Goal: Task Accomplishment & Management: Use online tool/utility

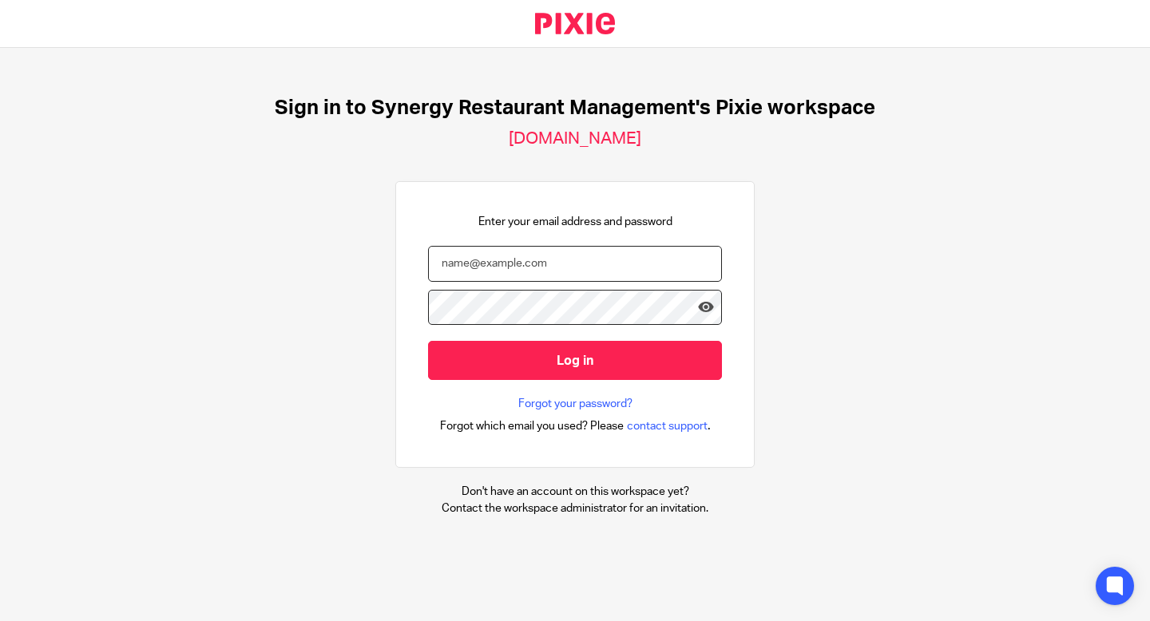
click at [553, 266] on input "email" at bounding box center [575, 264] width 294 height 36
type input "kbanks@synergy-management.net"
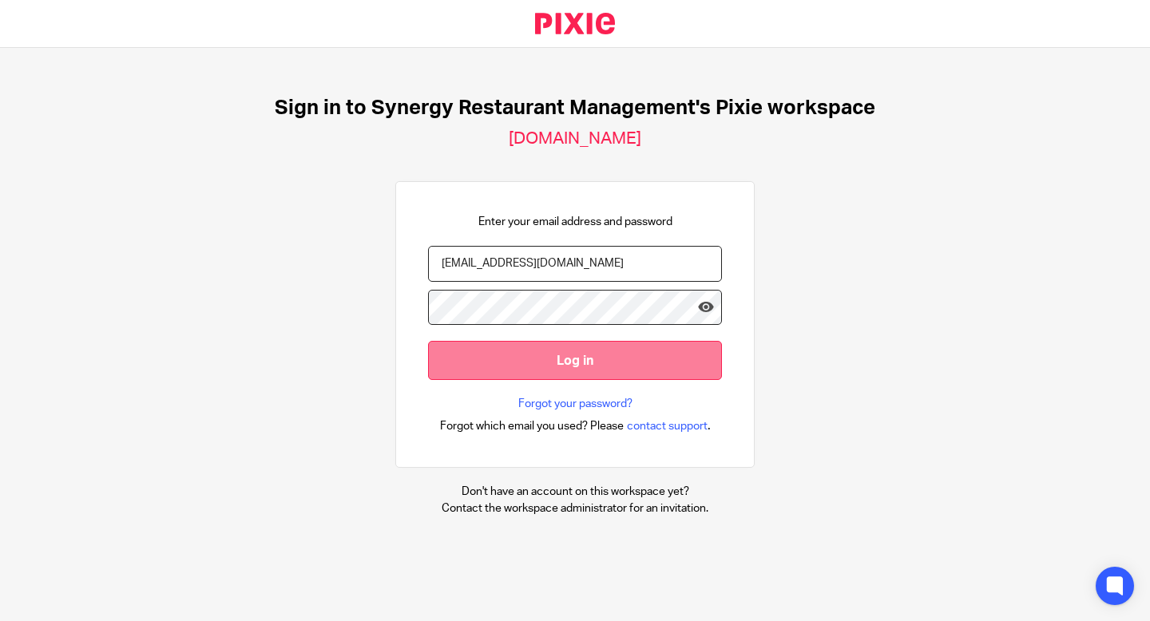
click at [557, 357] on input "Log in" at bounding box center [575, 360] width 294 height 39
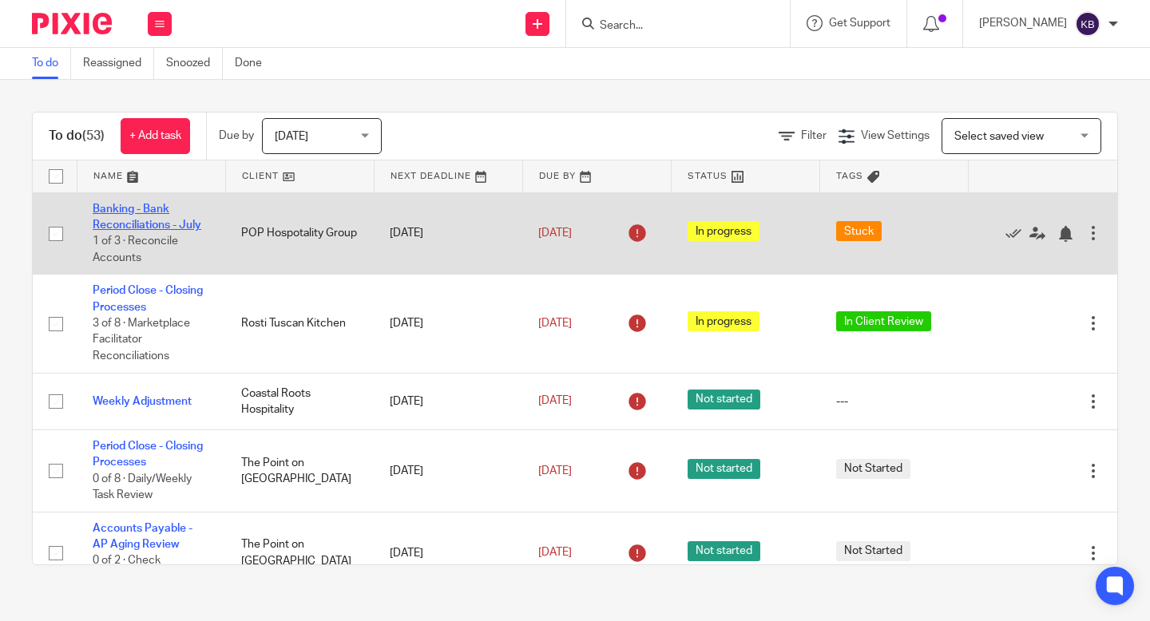
click at [129, 220] on link "Banking - Bank Reconciliations - July" at bounding box center [147, 217] width 109 height 27
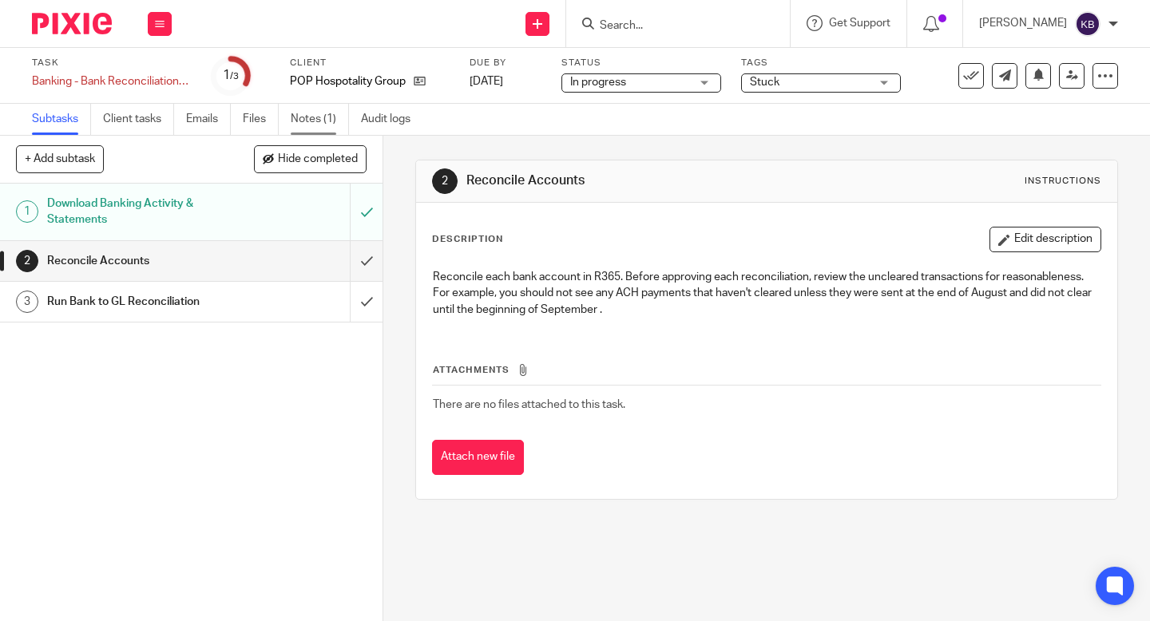
click at [315, 113] on link "Notes (1)" at bounding box center [320, 119] width 58 height 31
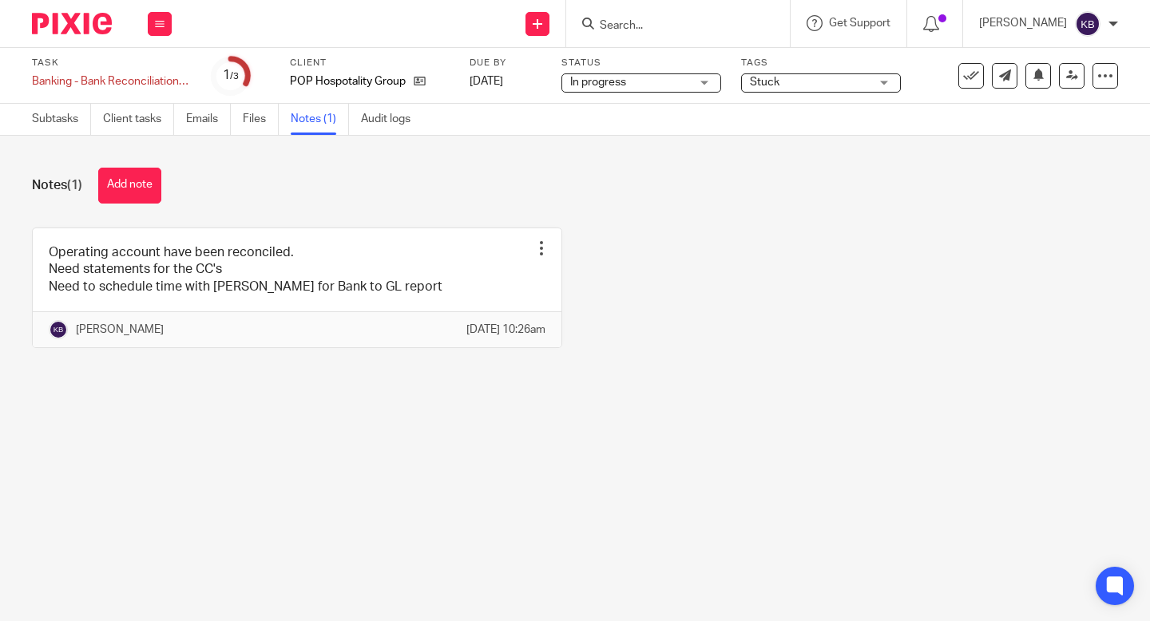
click at [79, 26] on img at bounding box center [72, 24] width 80 height 22
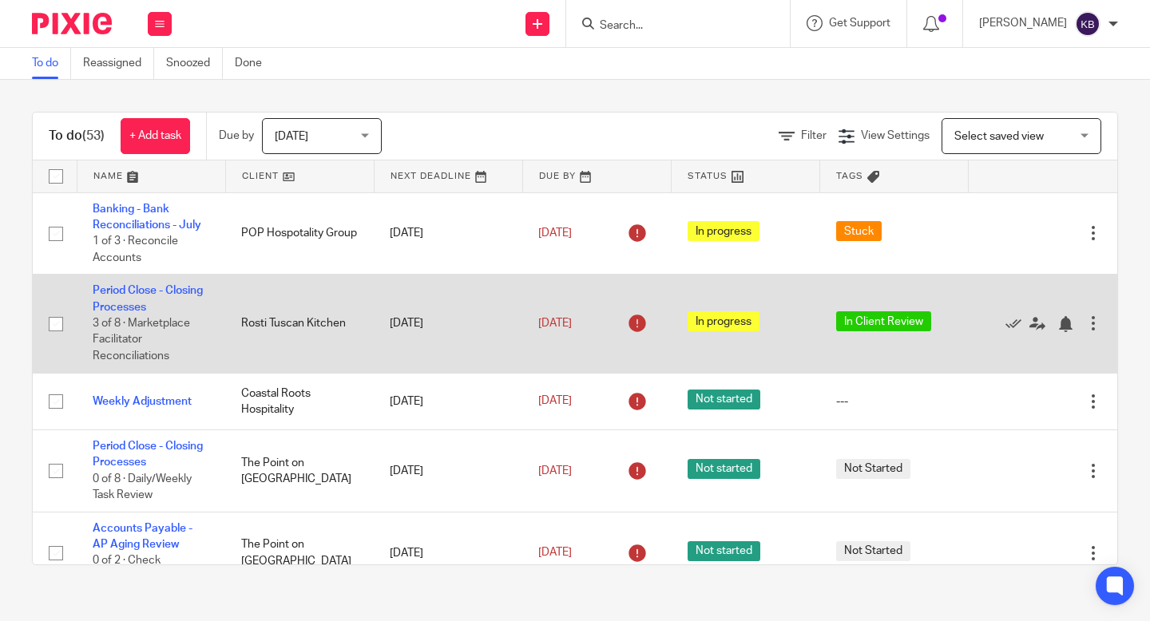
click at [53, 329] on input "checkbox" at bounding box center [56, 324] width 30 height 30
checkbox input "true"
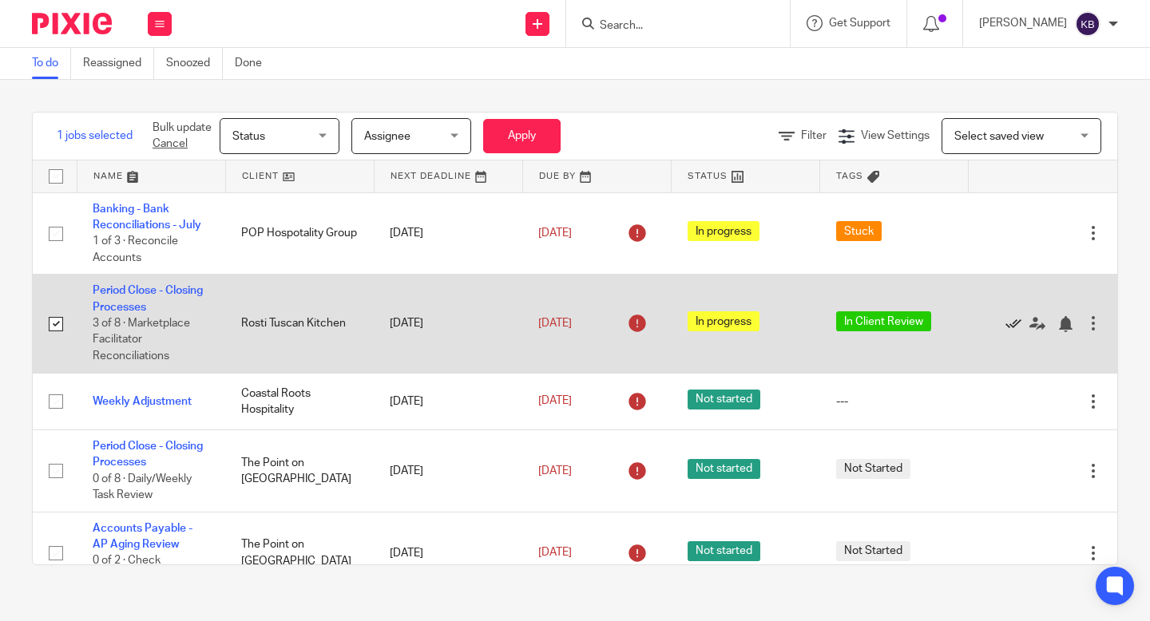
click at [1013, 327] on icon at bounding box center [1013, 324] width 16 height 16
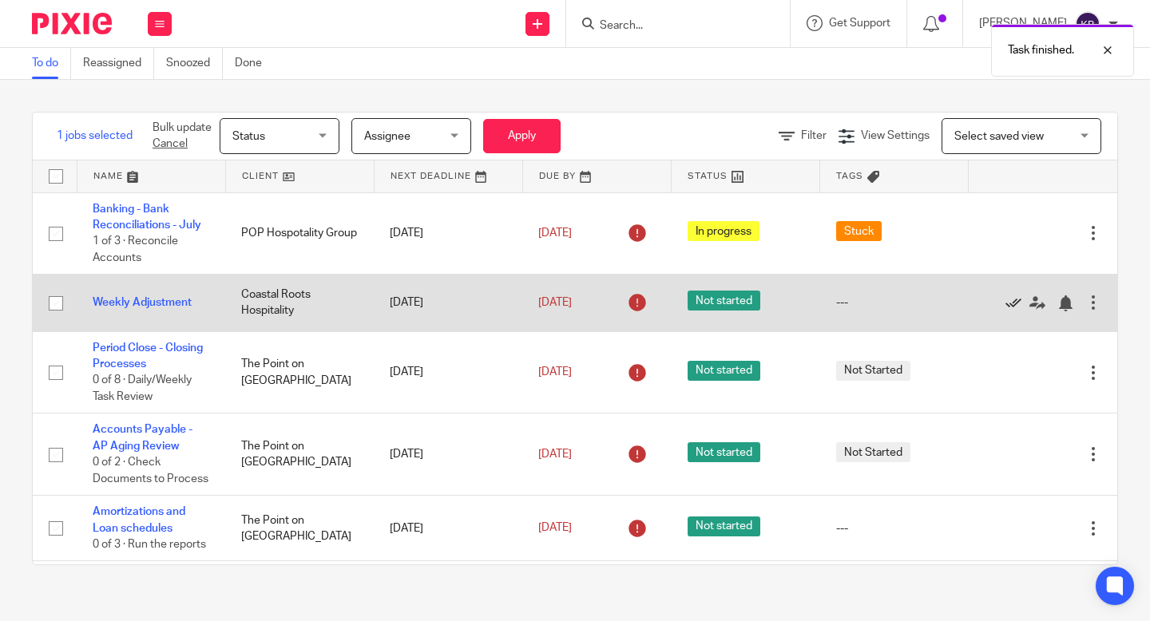
click at [1011, 300] on icon at bounding box center [1013, 303] width 16 height 16
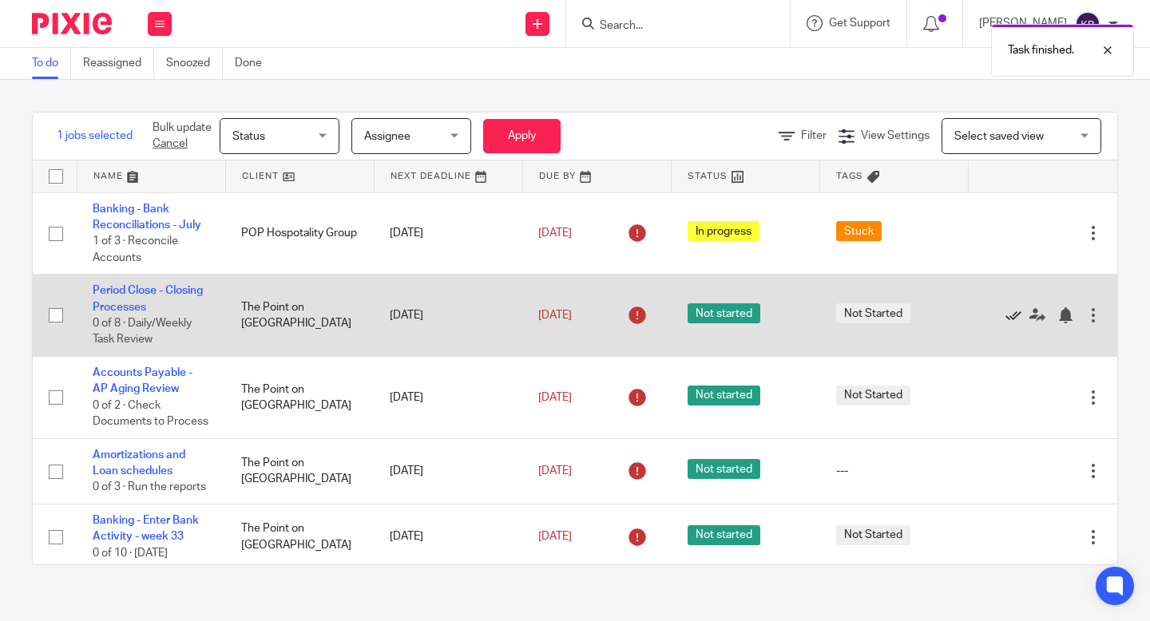
click at [1012, 318] on icon at bounding box center [1013, 315] width 16 height 16
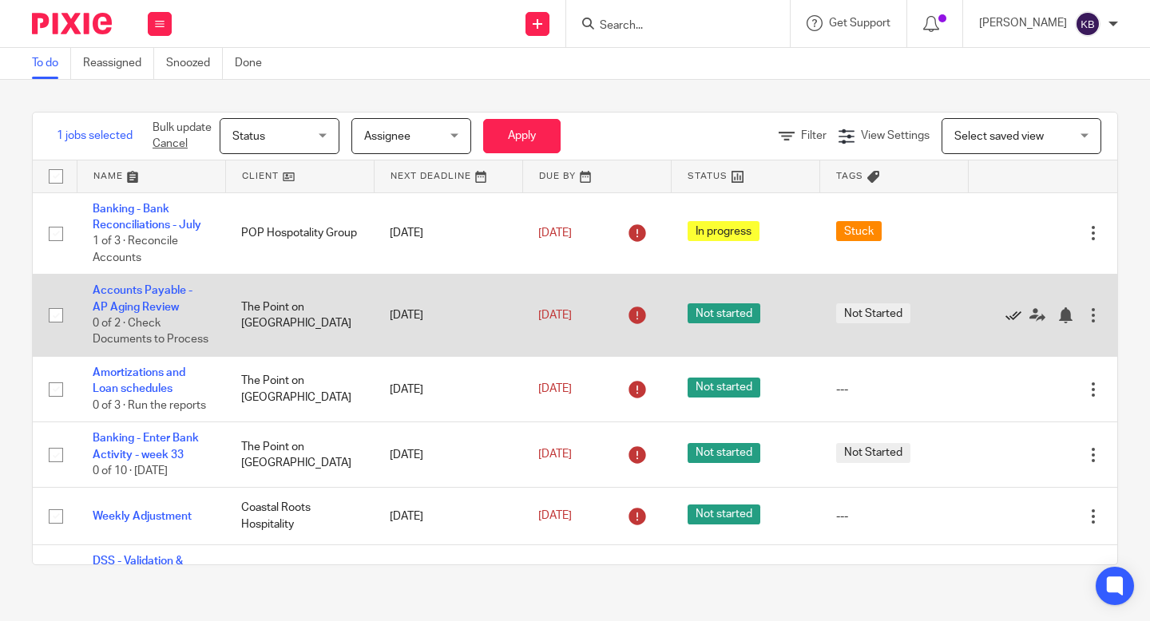
click at [1012, 317] on icon at bounding box center [1013, 315] width 16 height 16
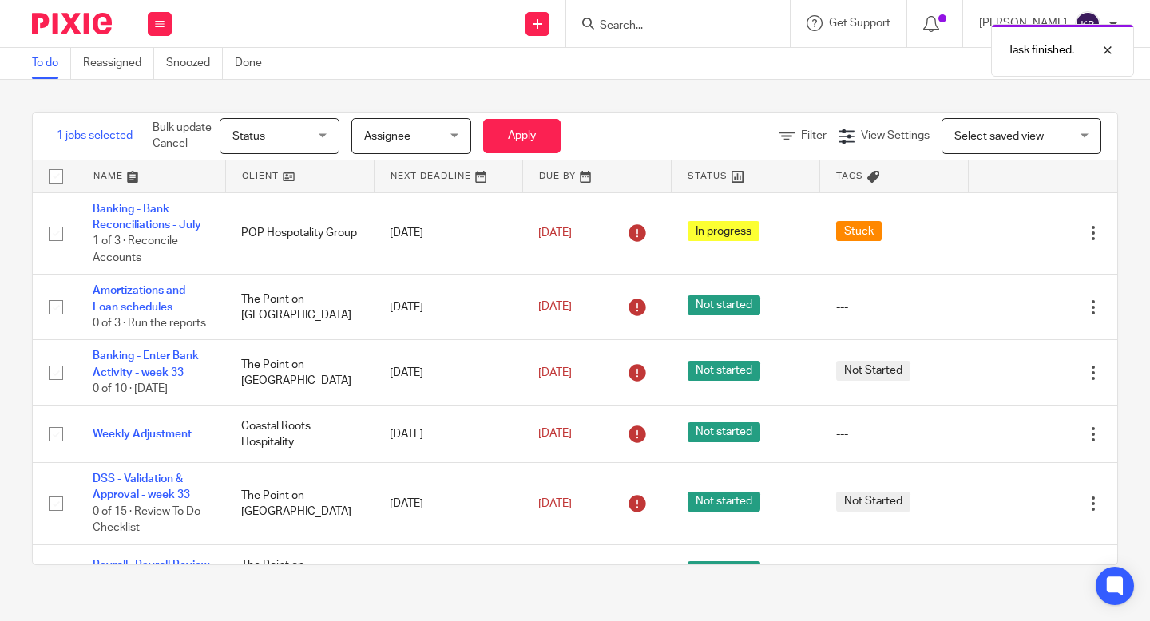
click at [1012, 315] on icon at bounding box center [1013, 307] width 16 height 16
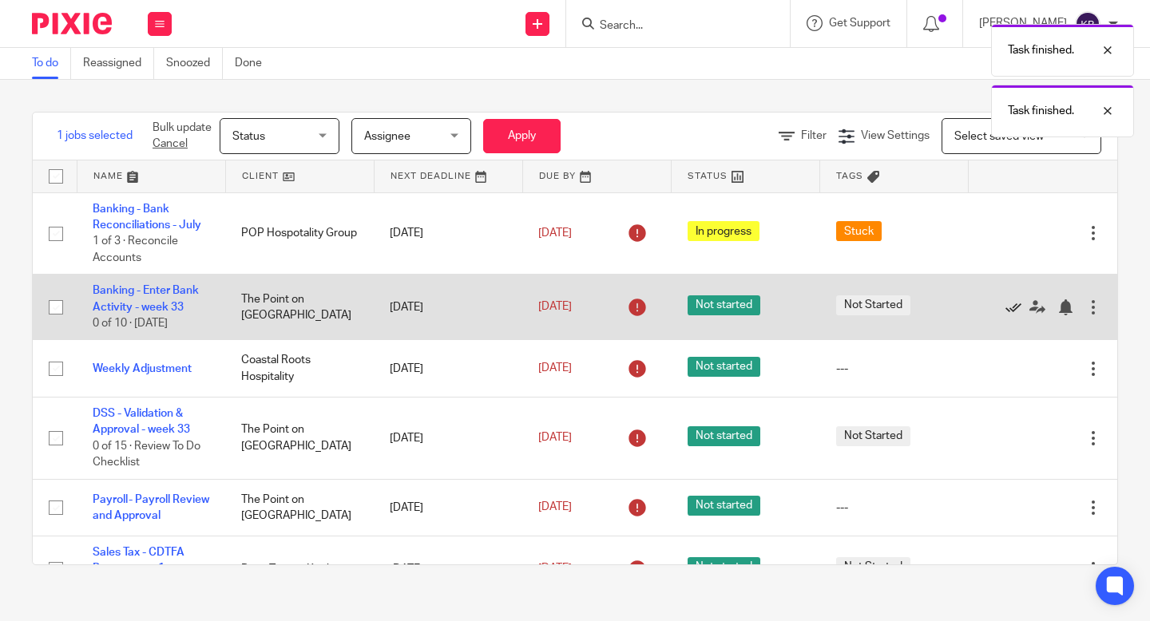
click at [1013, 311] on icon at bounding box center [1013, 307] width 16 height 16
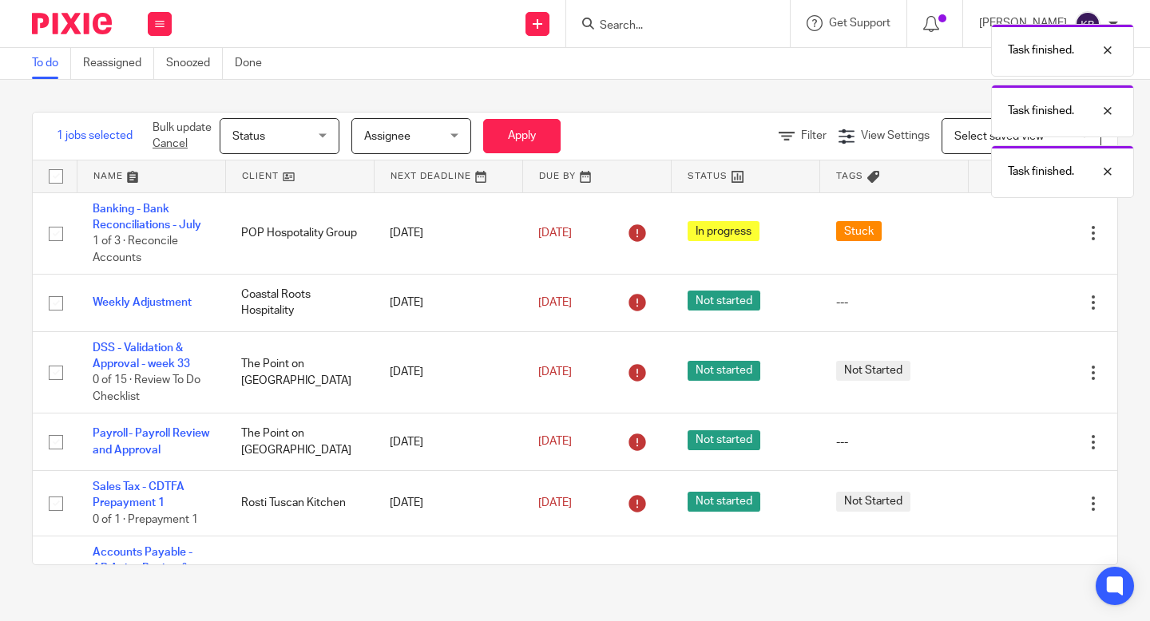
click at [1013, 311] on icon at bounding box center [1013, 303] width 16 height 16
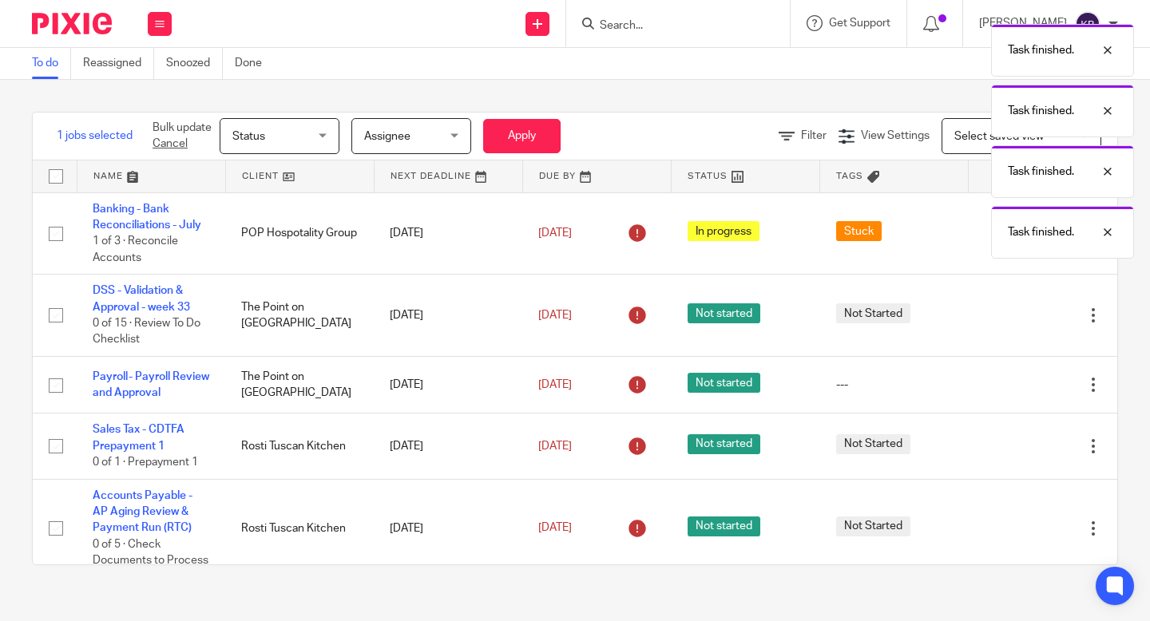
click at [1013, 311] on icon at bounding box center [1013, 315] width 16 height 16
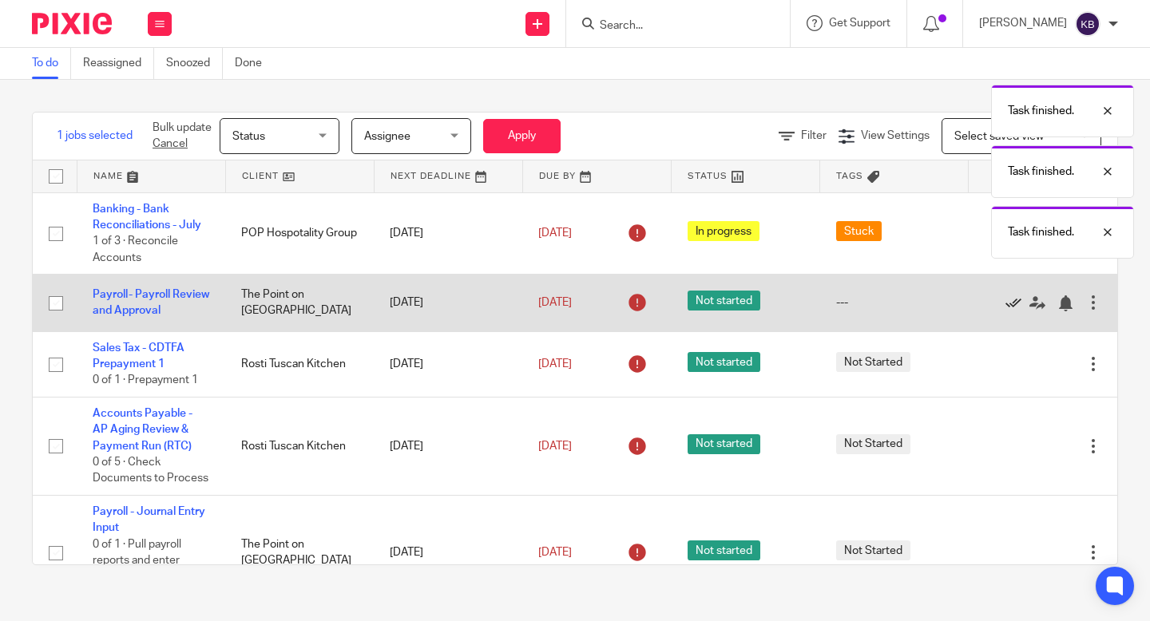
click at [1014, 303] on icon at bounding box center [1013, 303] width 16 height 16
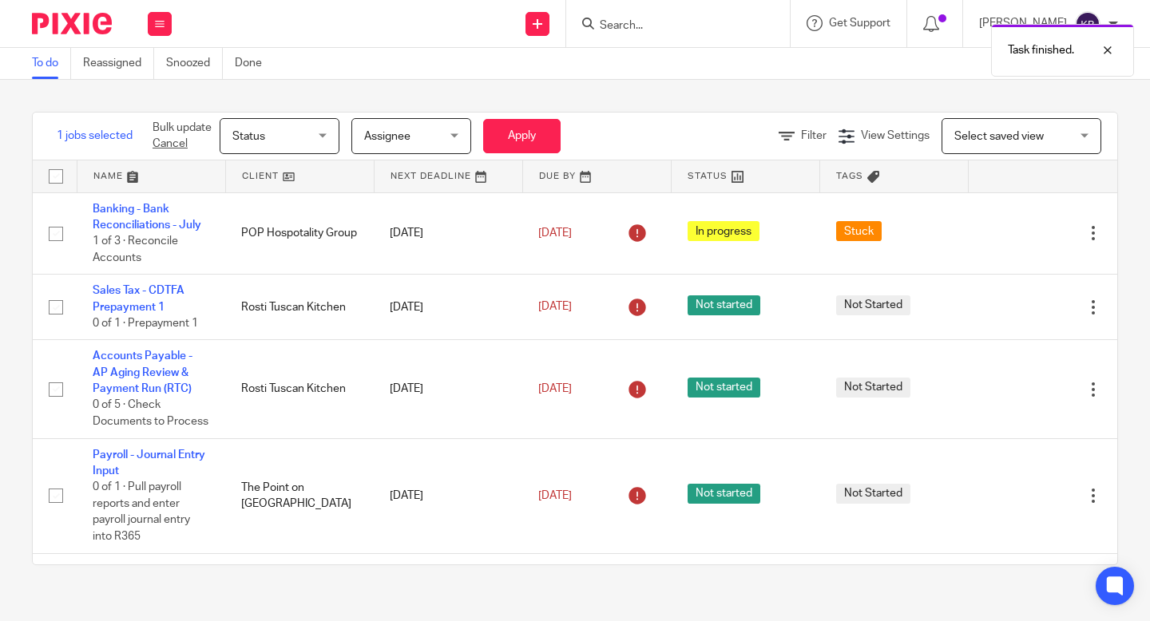
click at [173, 141] on link "Cancel" at bounding box center [170, 143] width 35 height 11
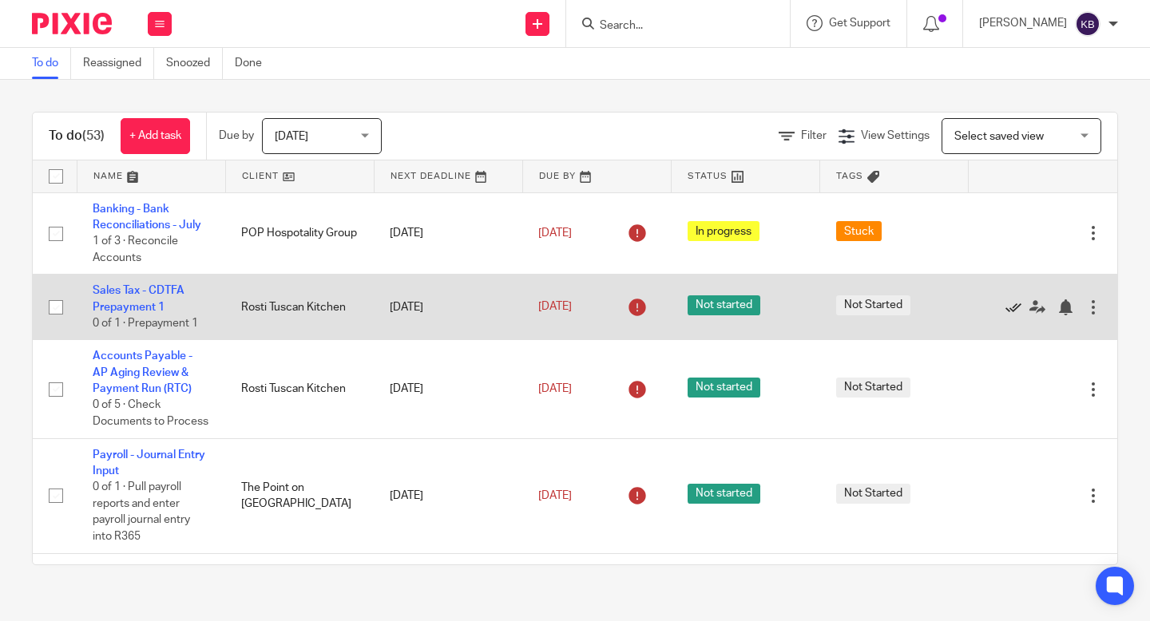
click at [1008, 309] on icon at bounding box center [1013, 307] width 16 height 16
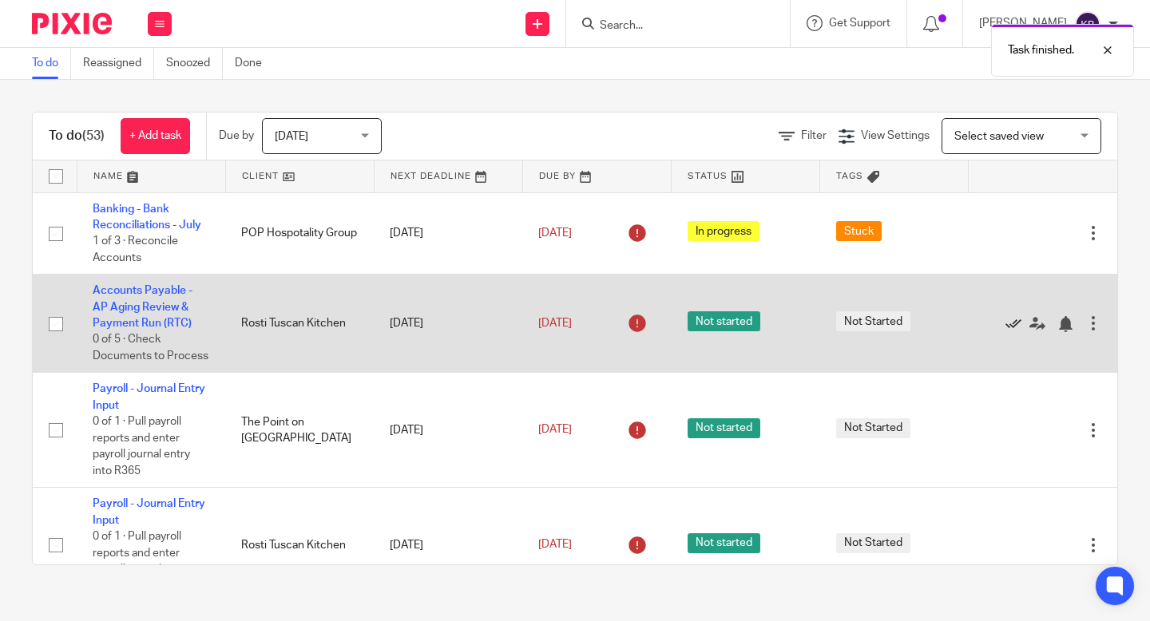
click at [1017, 326] on icon at bounding box center [1013, 324] width 16 height 16
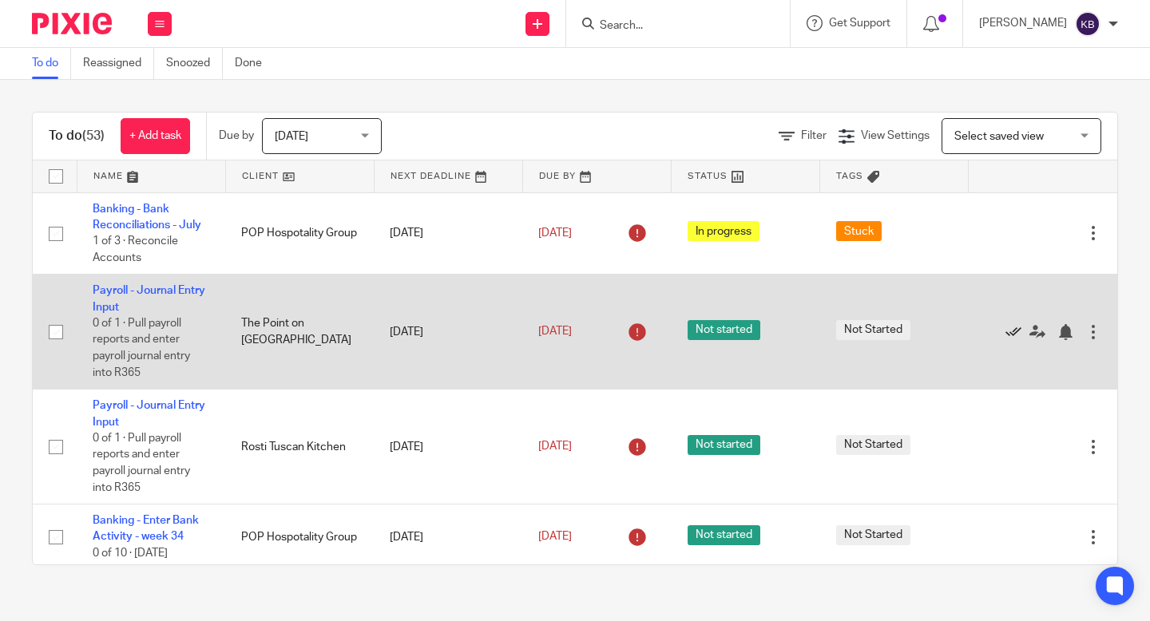
click at [1011, 333] on icon at bounding box center [1013, 332] width 16 height 16
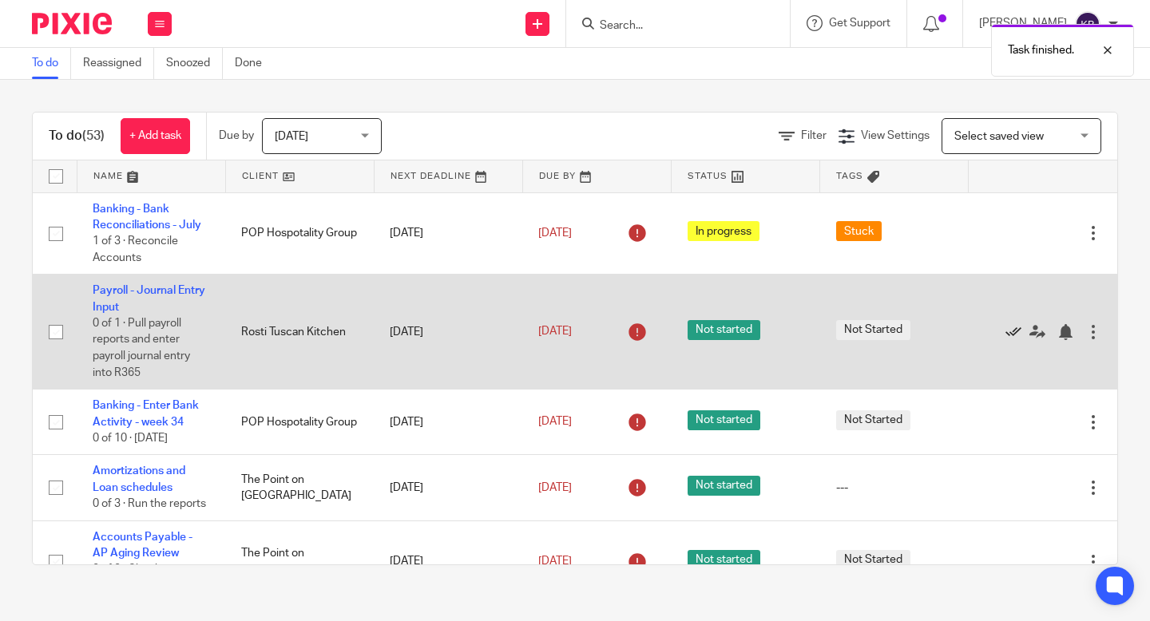
click at [1011, 333] on icon at bounding box center [1013, 332] width 16 height 16
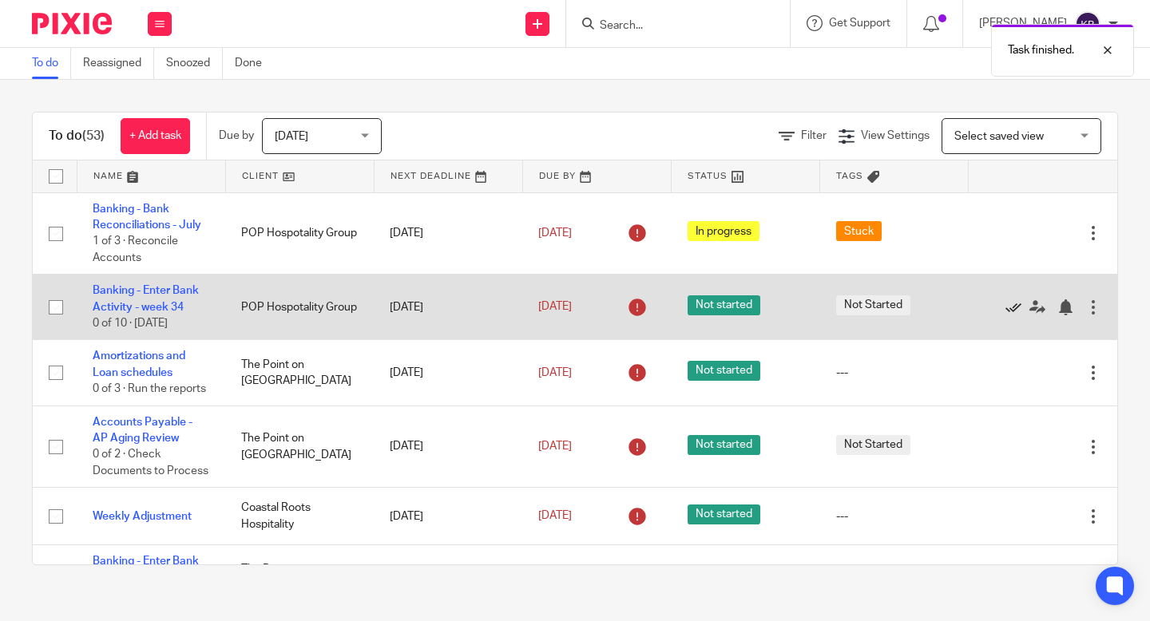
click at [1009, 302] on icon at bounding box center [1013, 307] width 16 height 16
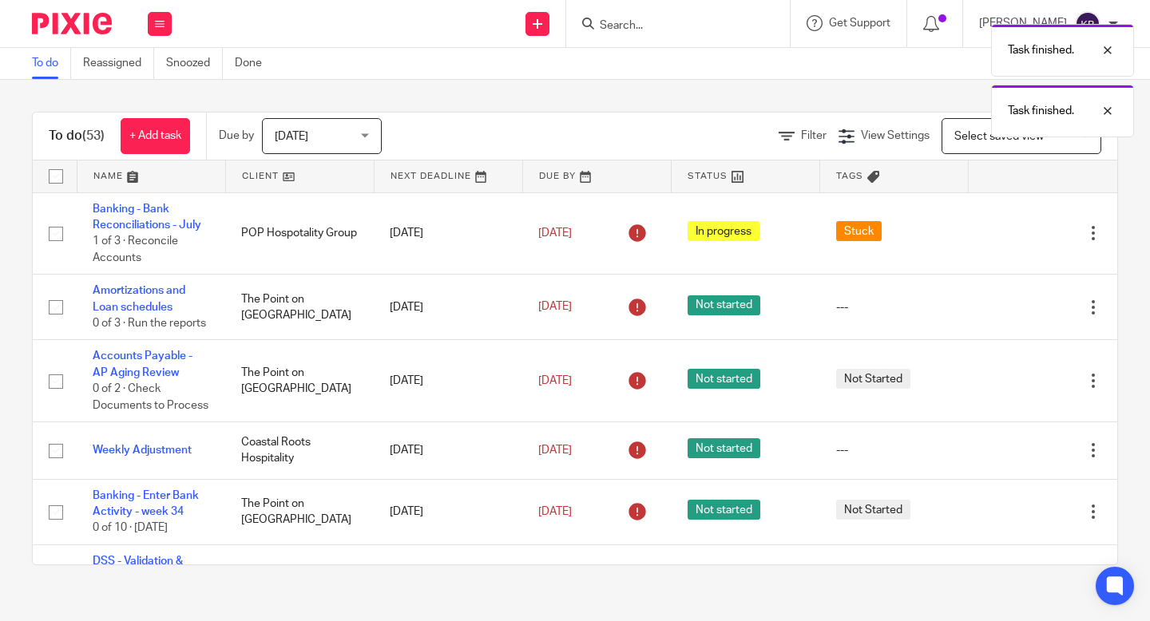
click at [1009, 302] on icon at bounding box center [1013, 307] width 16 height 16
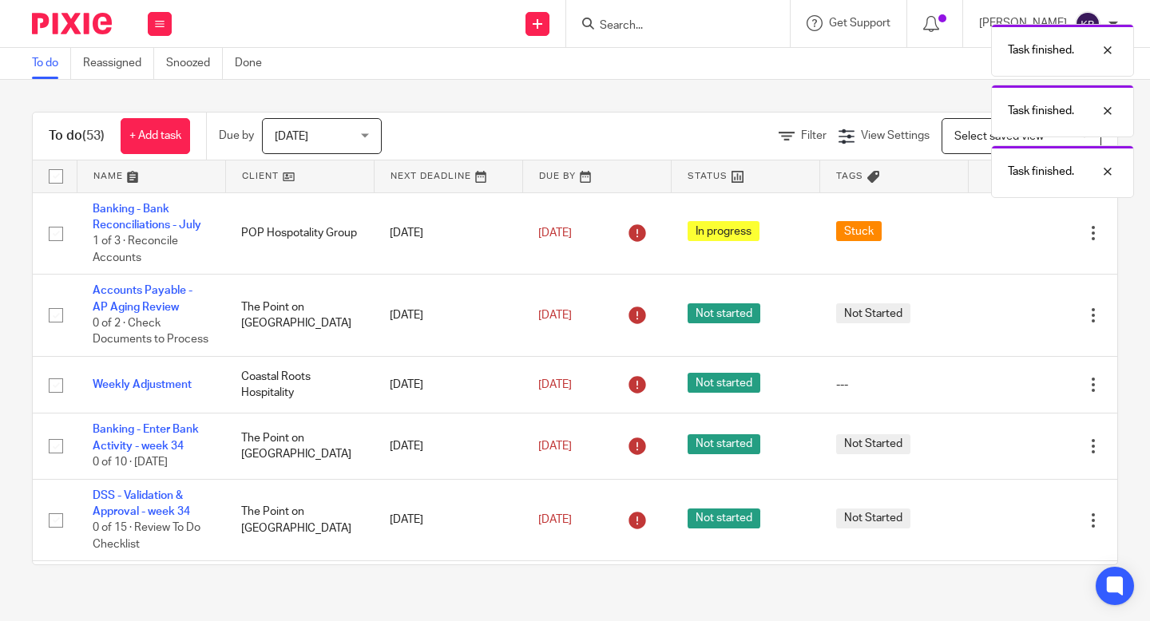
click at [1009, 302] on div "Edit task Delete" at bounding box center [1043, 315] width 117 height 40
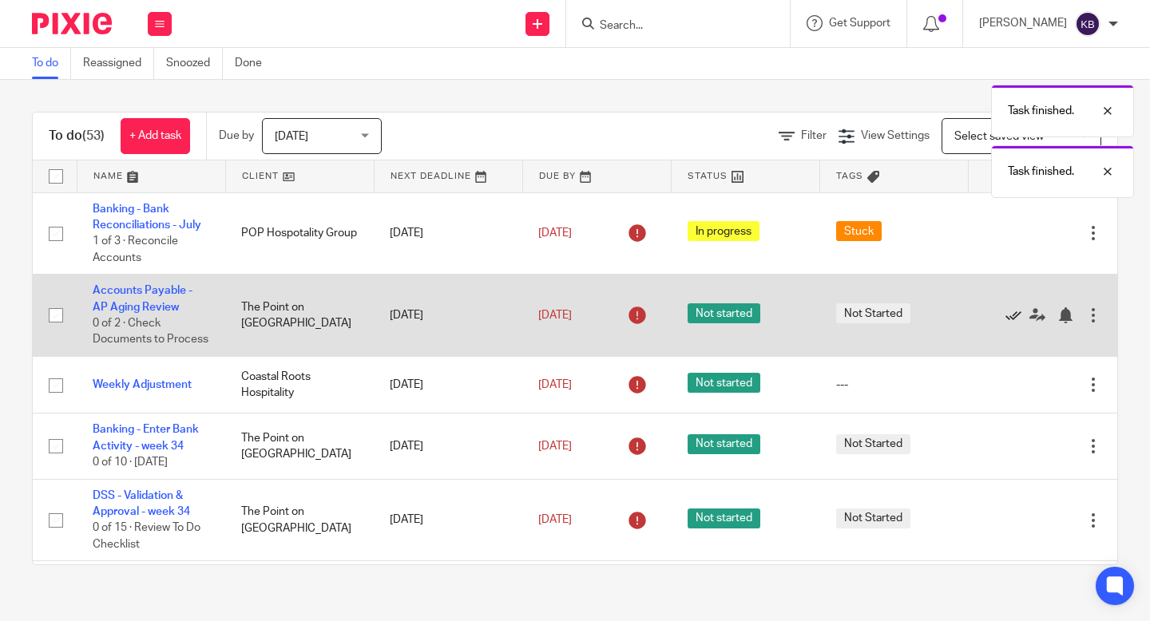
click at [1012, 316] on icon at bounding box center [1013, 315] width 16 height 16
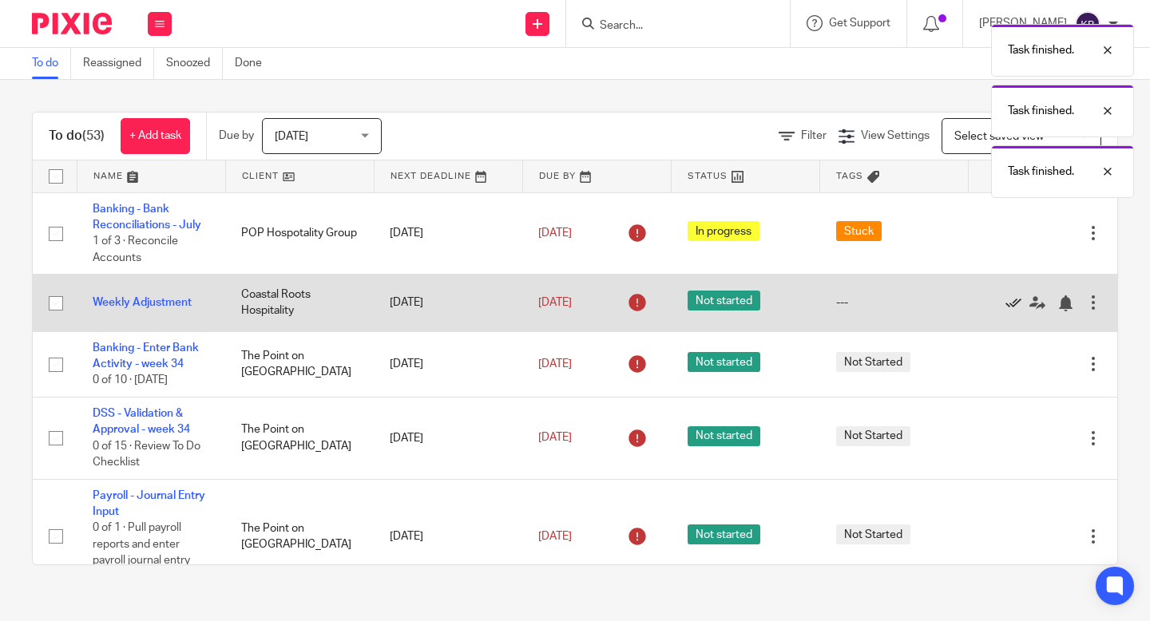
click at [1010, 298] on icon at bounding box center [1013, 303] width 16 height 16
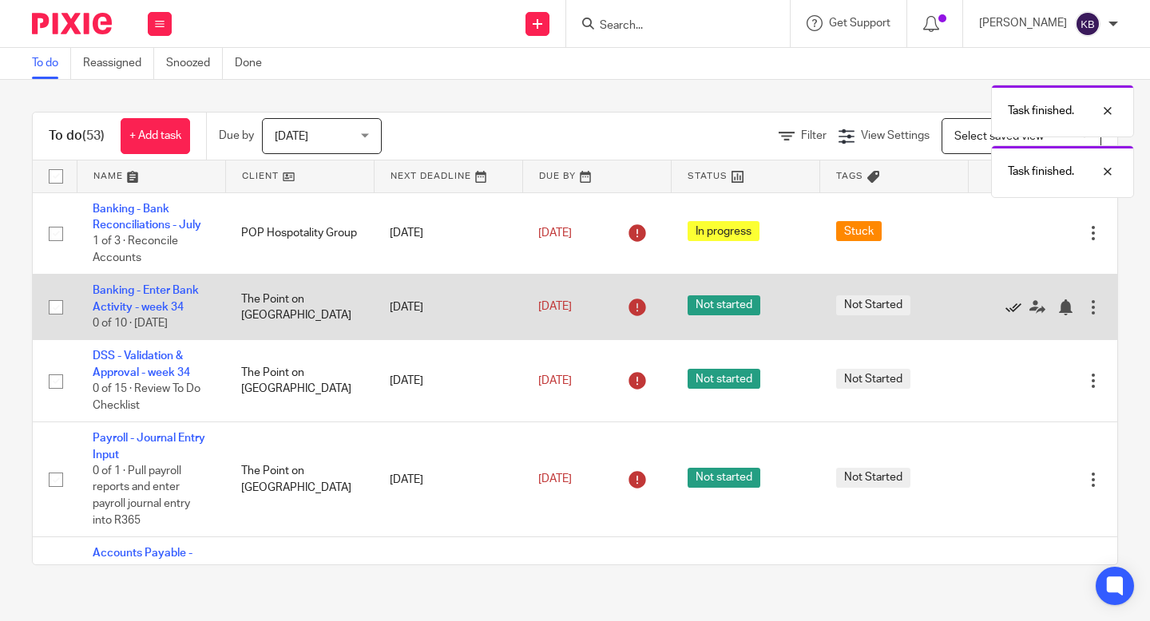
click at [1011, 305] on icon at bounding box center [1013, 307] width 16 height 16
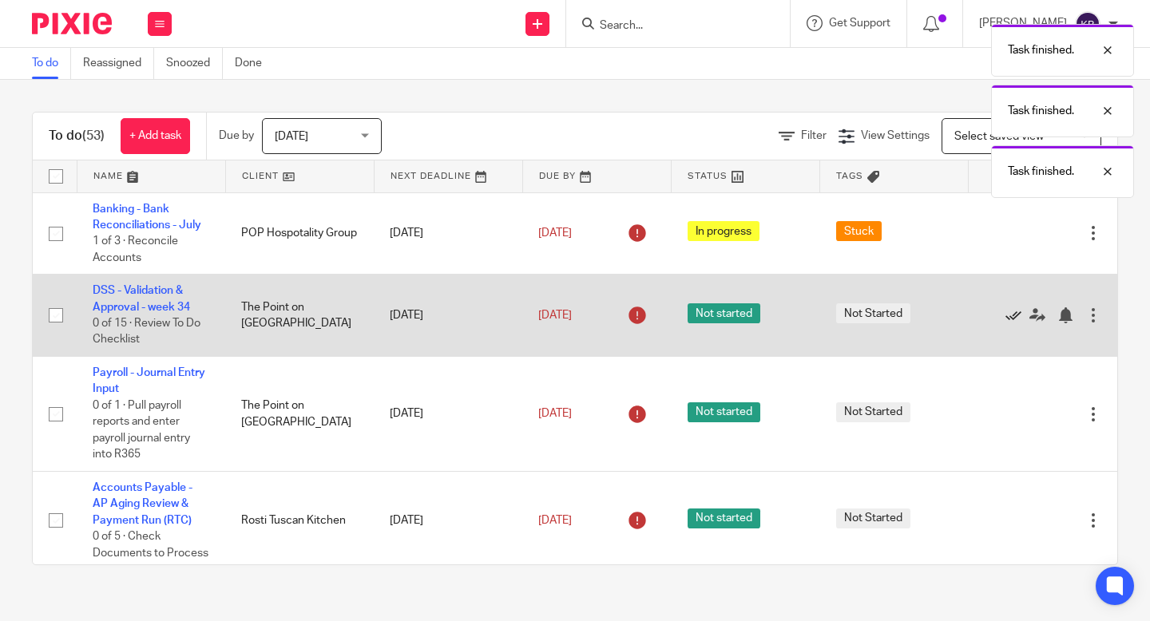
click at [1013, 317] on icon at bounding box center [1013, 315] width 16 height 16
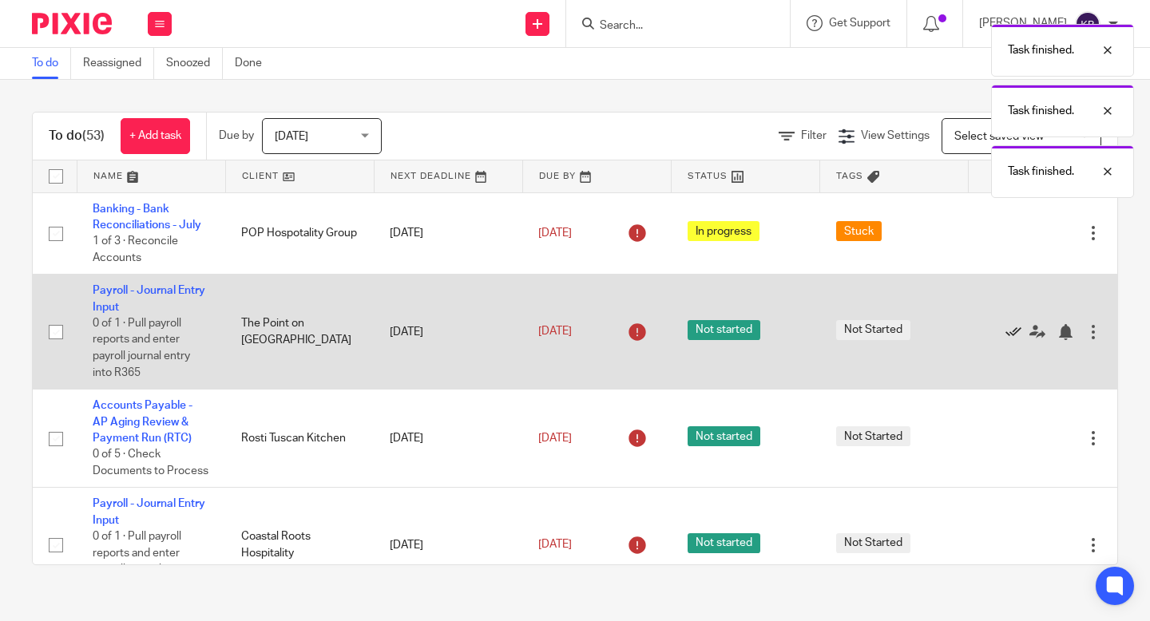
click at [1012, 336] on icon at bounding box center [1013, 332] width 16 height 16
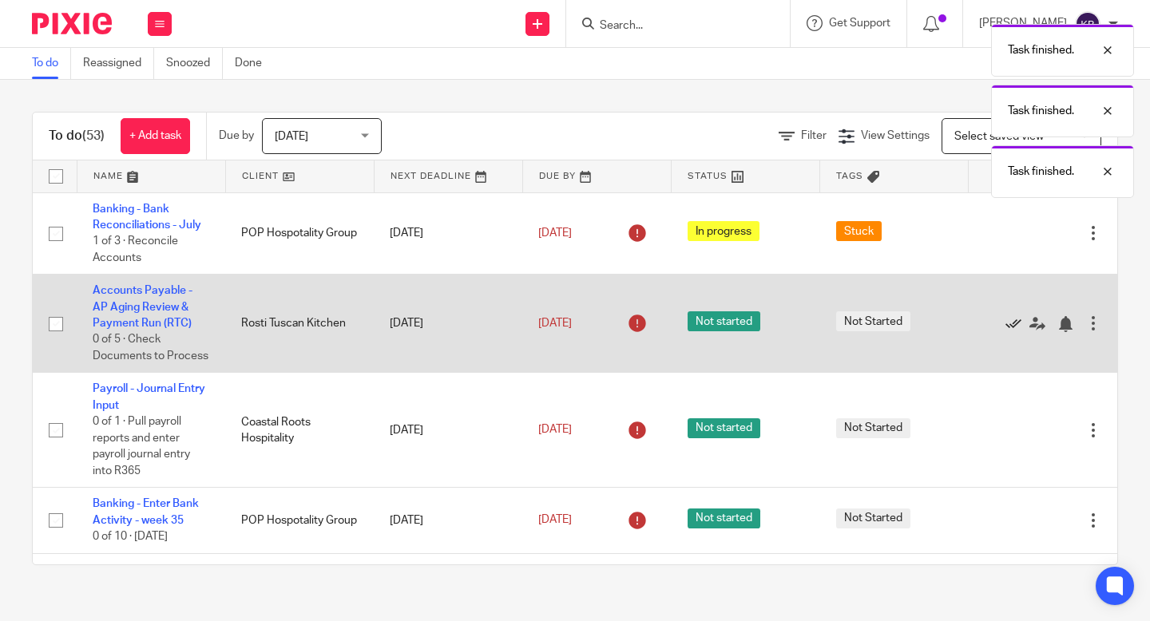
click at [1011, 326] on icon at bounding box center [1013, 324] width 16 height 16
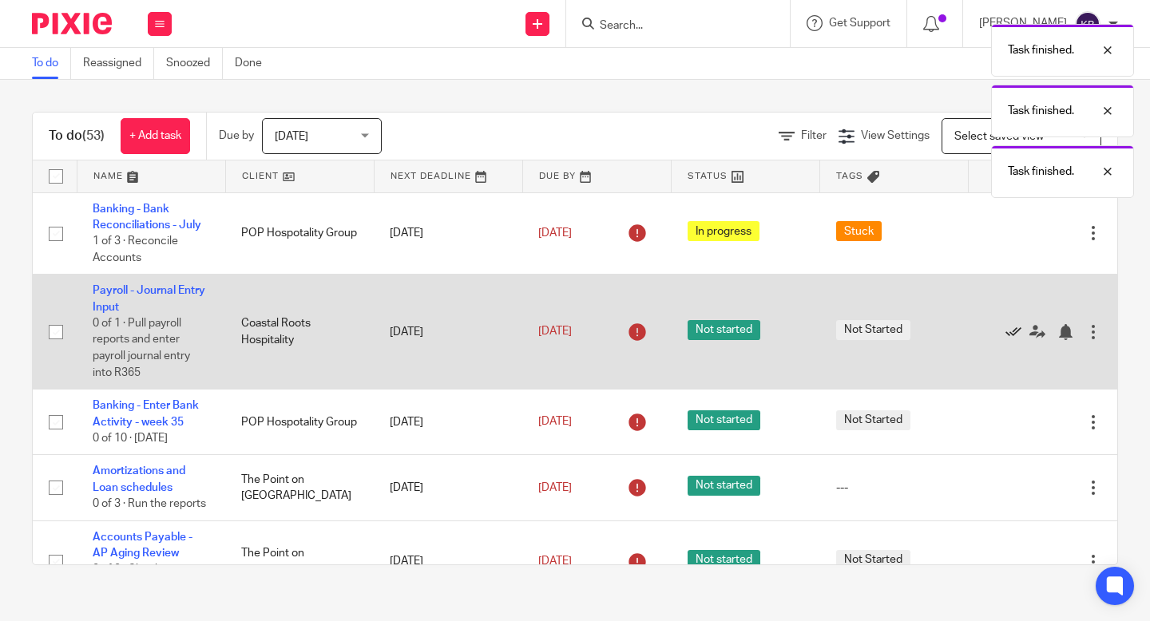
click at [1010, 335] on icon at bounding box center [1013, 332] width 16 height 16
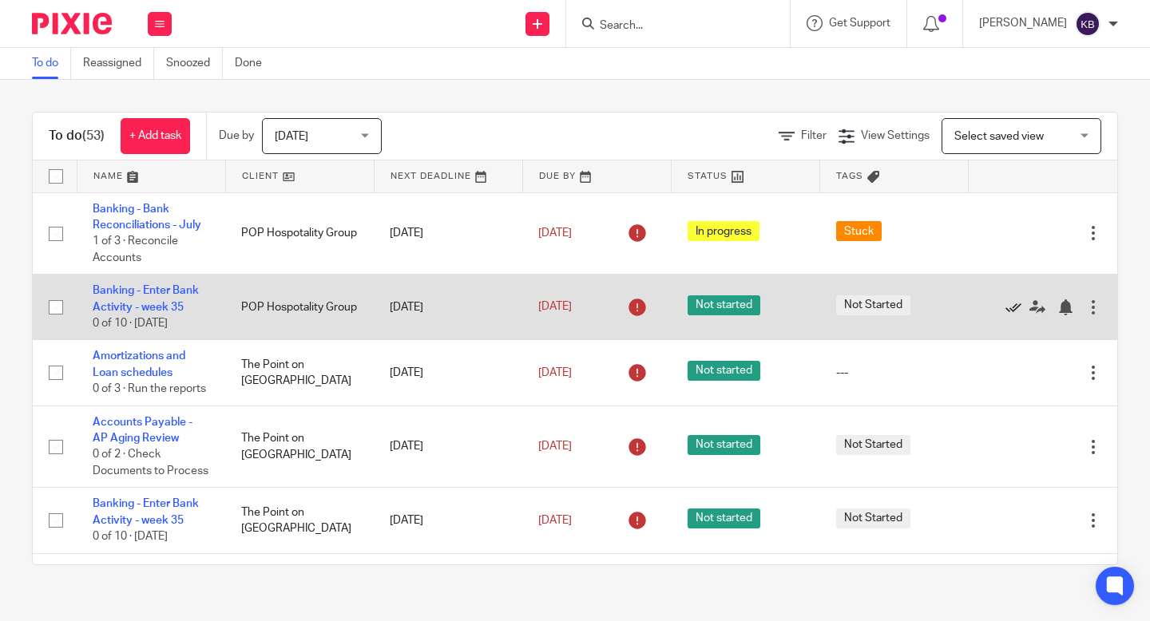
click at [1010, 304] on icon at bounding box center [1013, 307] width 16 height 16
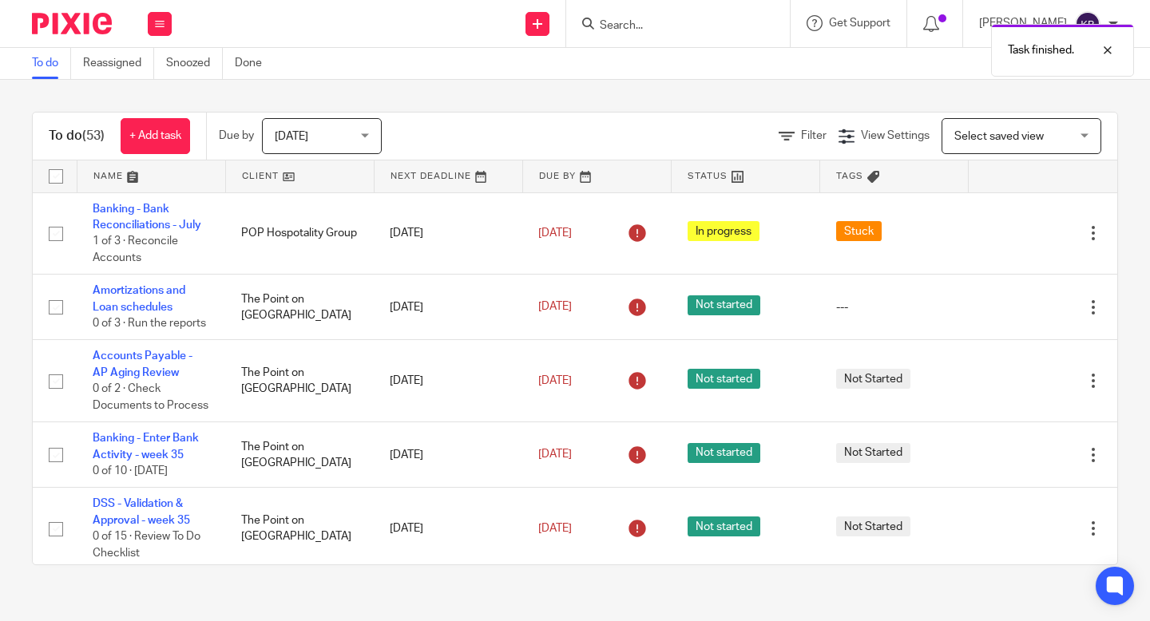
click at [1010, 304] on icon at bounding box center [1013, 307] width 16 height 16
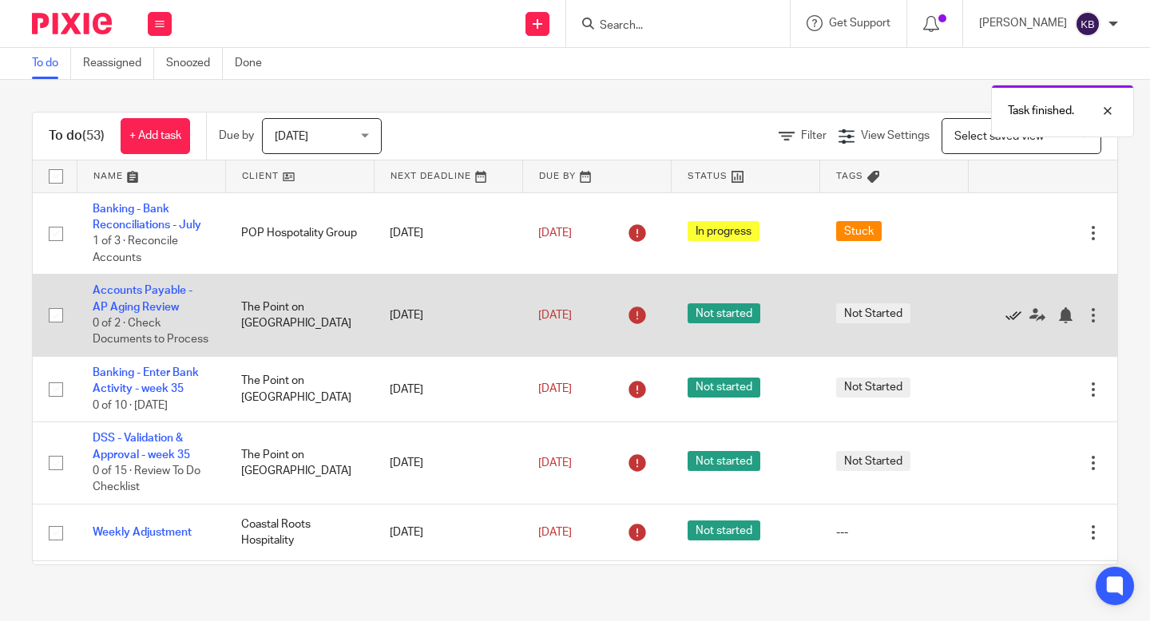
click at [1011, 313] on icon at bounding box center [1013, 315] width 16 height 16
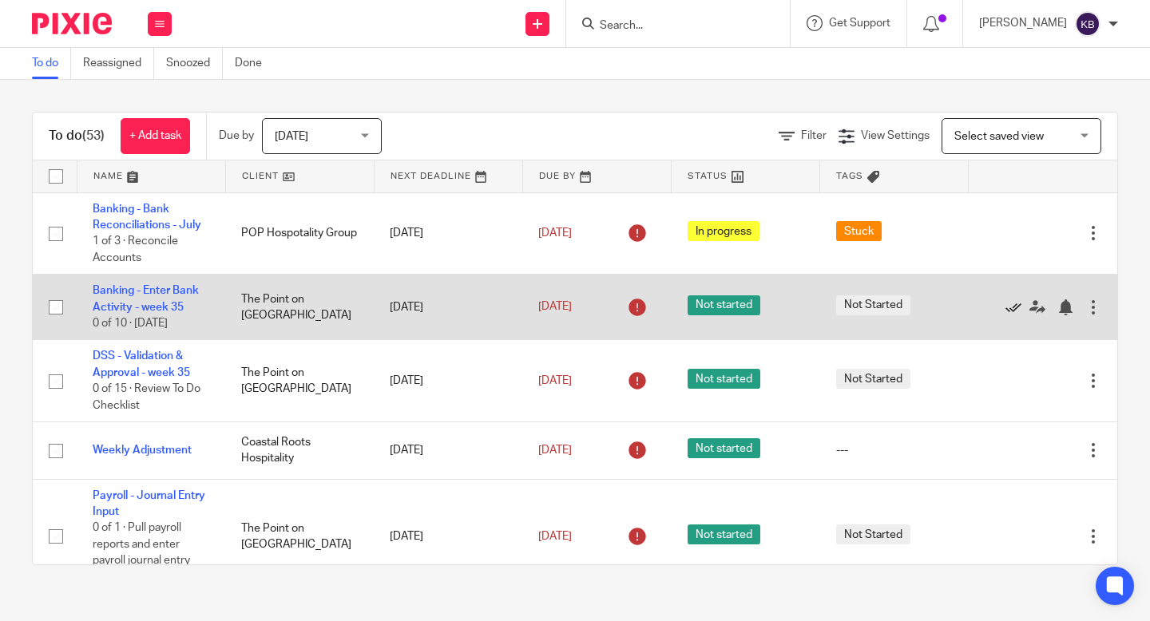
click at [1011, 310] on icon at bounding box center [1013, 307] width 16 height 16
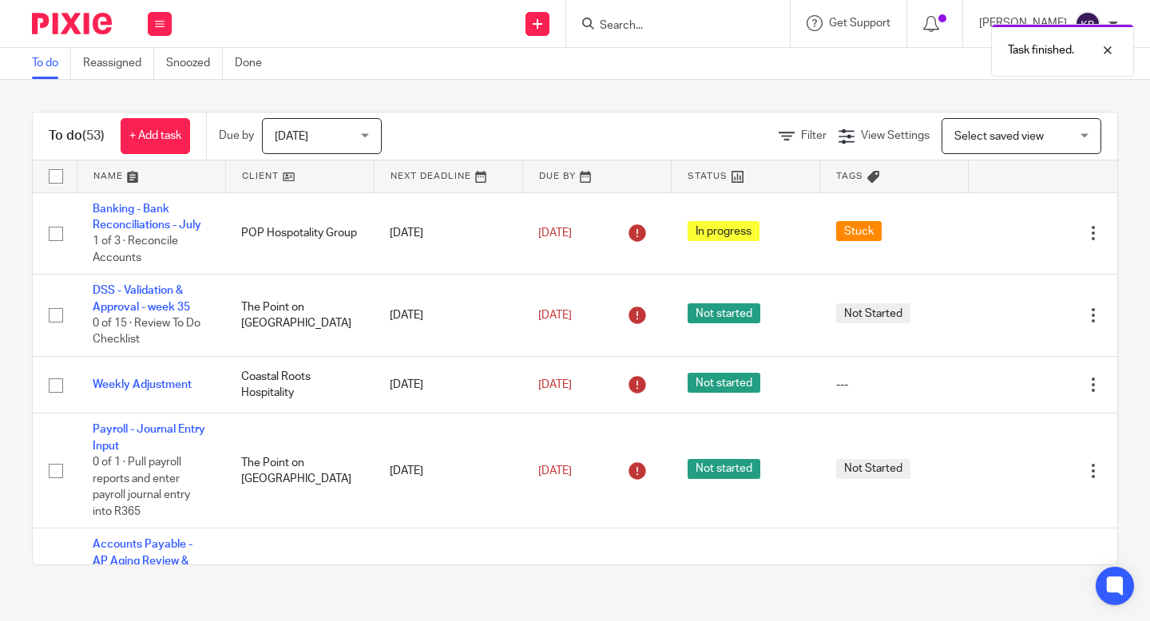
click at [1011, 310] on icon at bounding box center [1013, 315] width 16 height 16
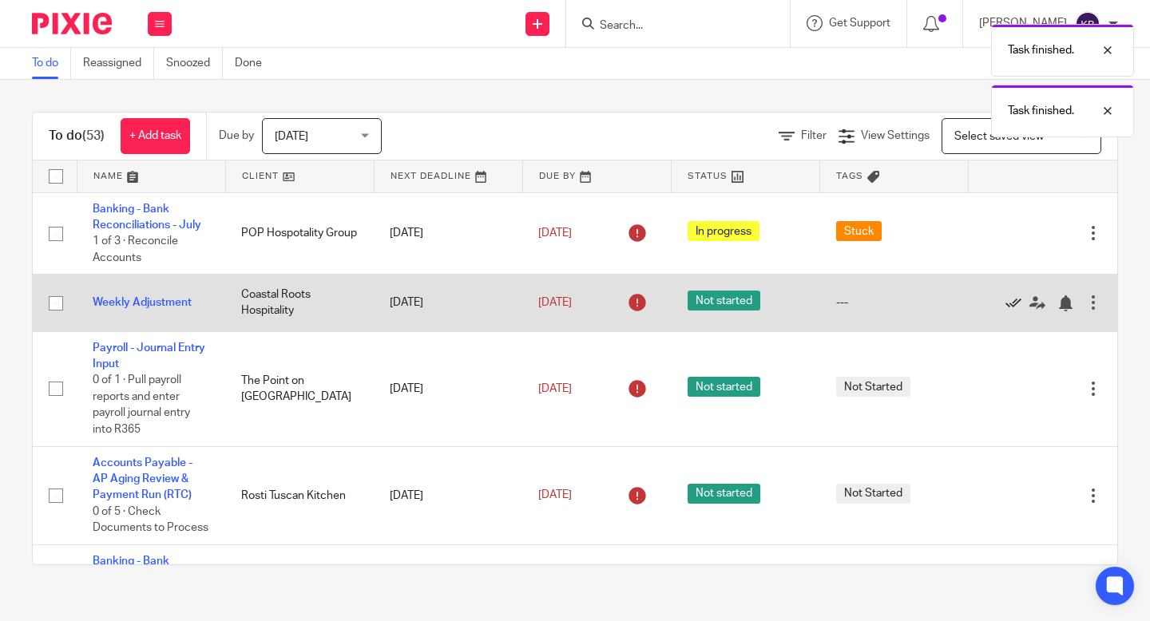
click at [1010, 303] on icon at bounding box center [1013, 303] width 16 height 16
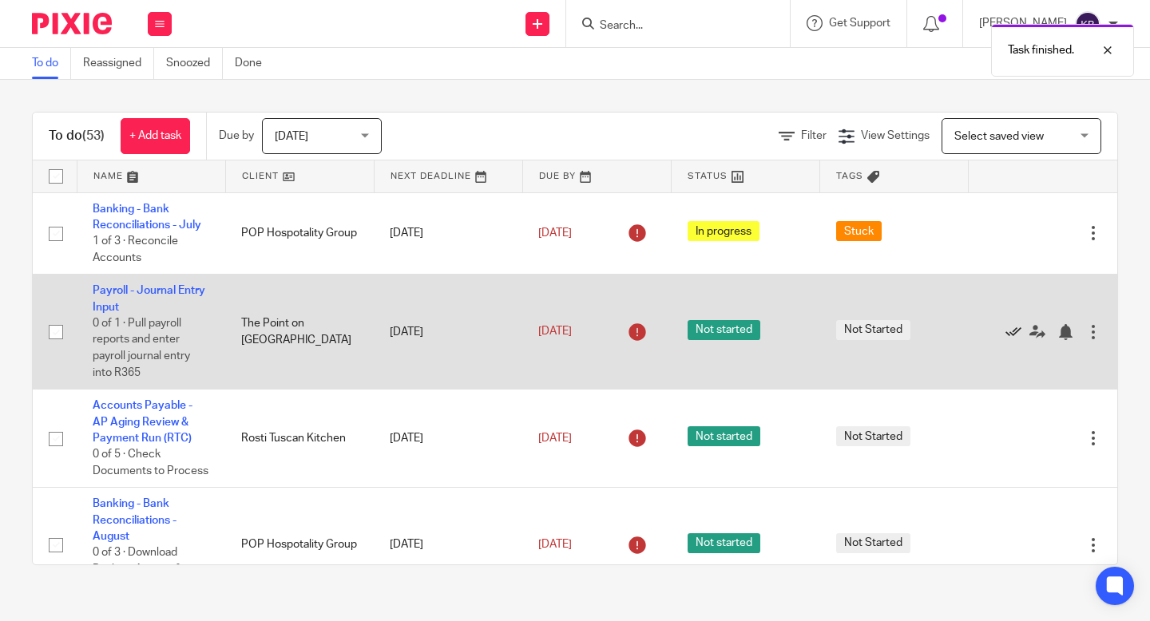
click at [1009, 331] on icon at bounding box center [1013, 332] width 16 height 16
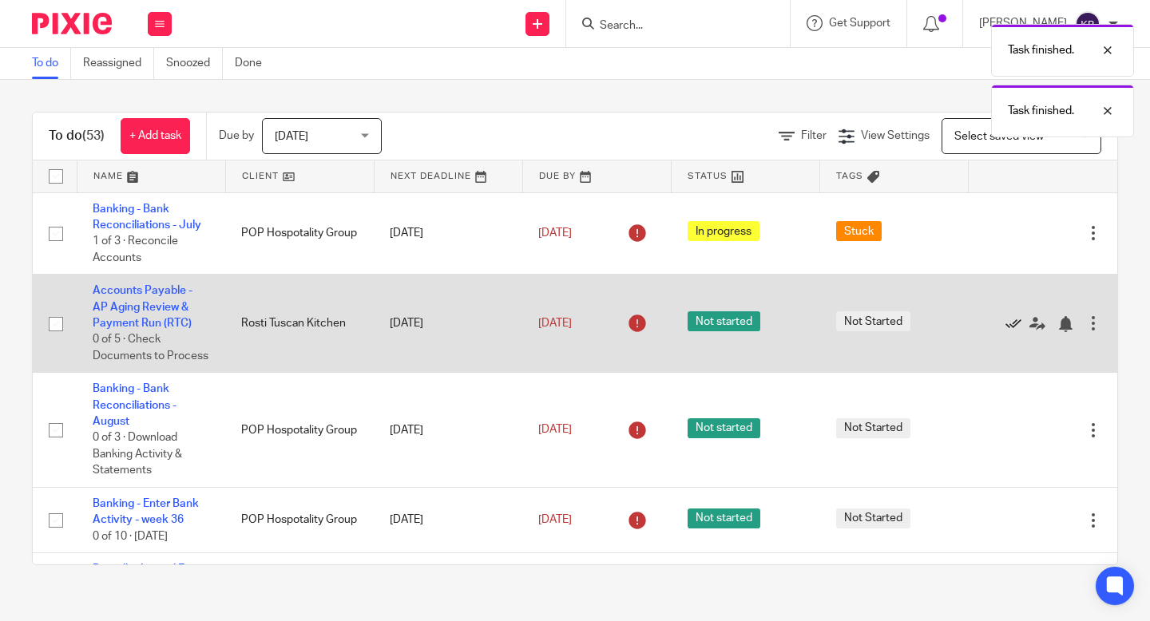
click at [1010, 331] on icon at bounding box center [1013, 324] width 16 height 16
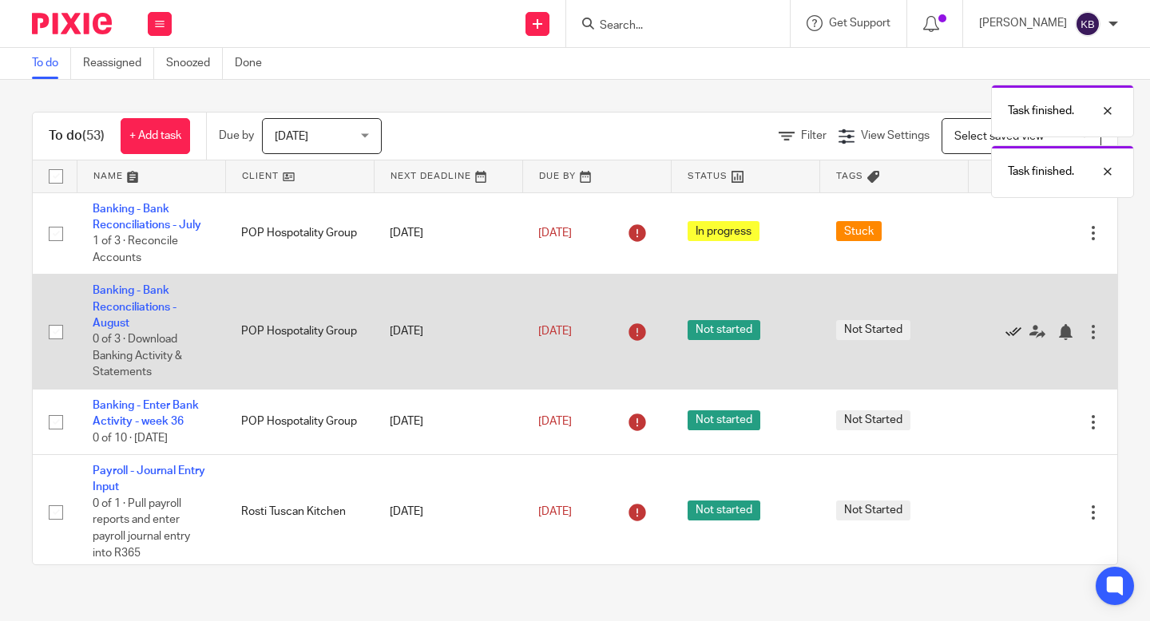
click at [1011, 330] on icon at bounding box center [1013, 332] width 16 height 16
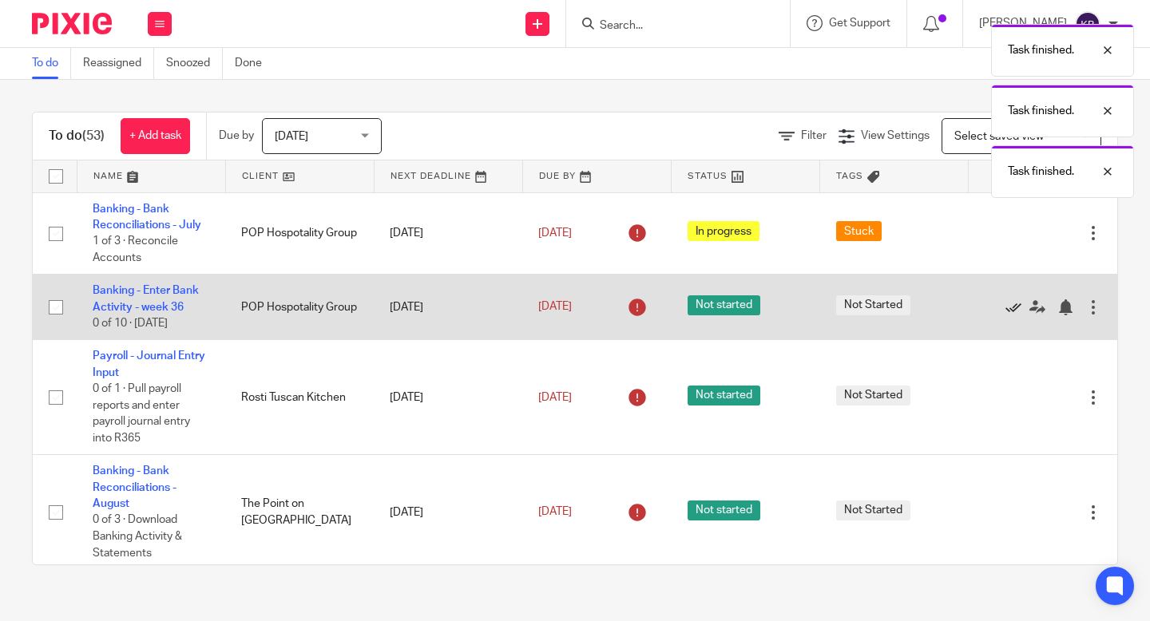
click at [1010, 315] on icon at bounding box center [1013, 307] width 16 height 16
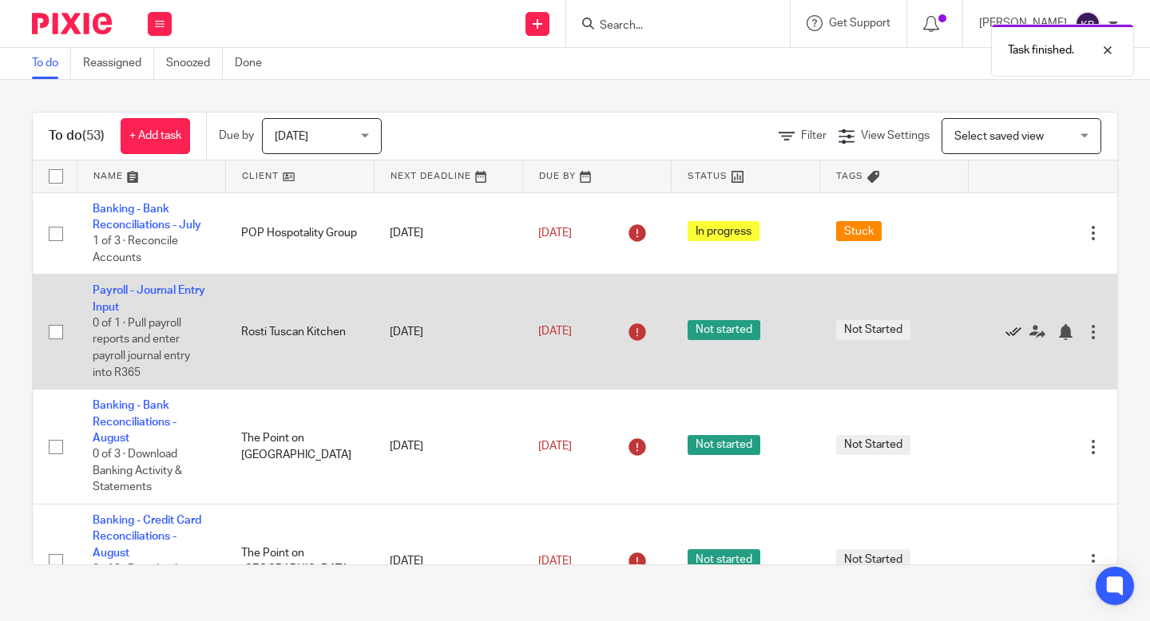
click at [1011, 335] on icon at bounding box center [1013, 332] width 16 height 16
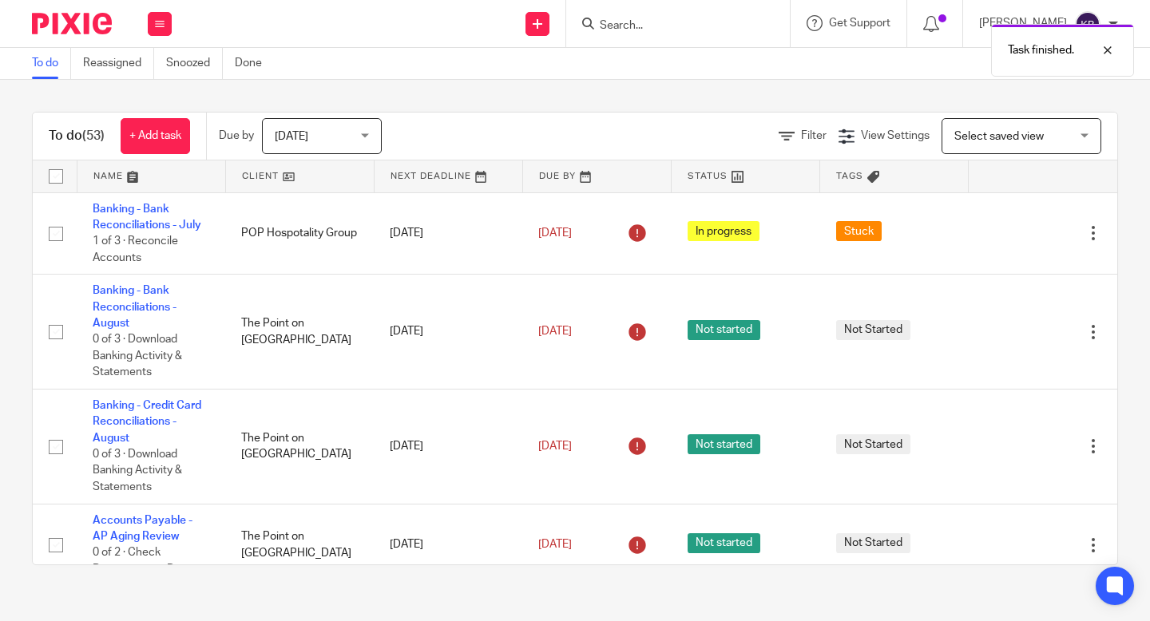
click at [1011, 335] on icon at bounding box center [1013, 332] width 16 height 16
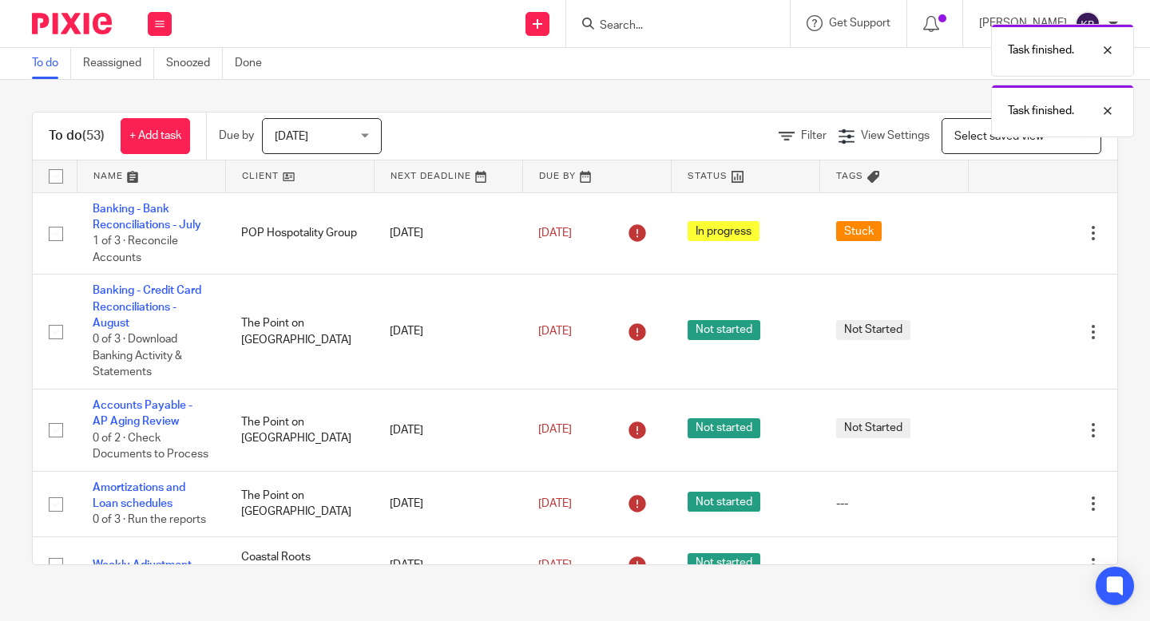
click at [1011, 335] on icon at bounding box center [1013, 332] width 16 height 16
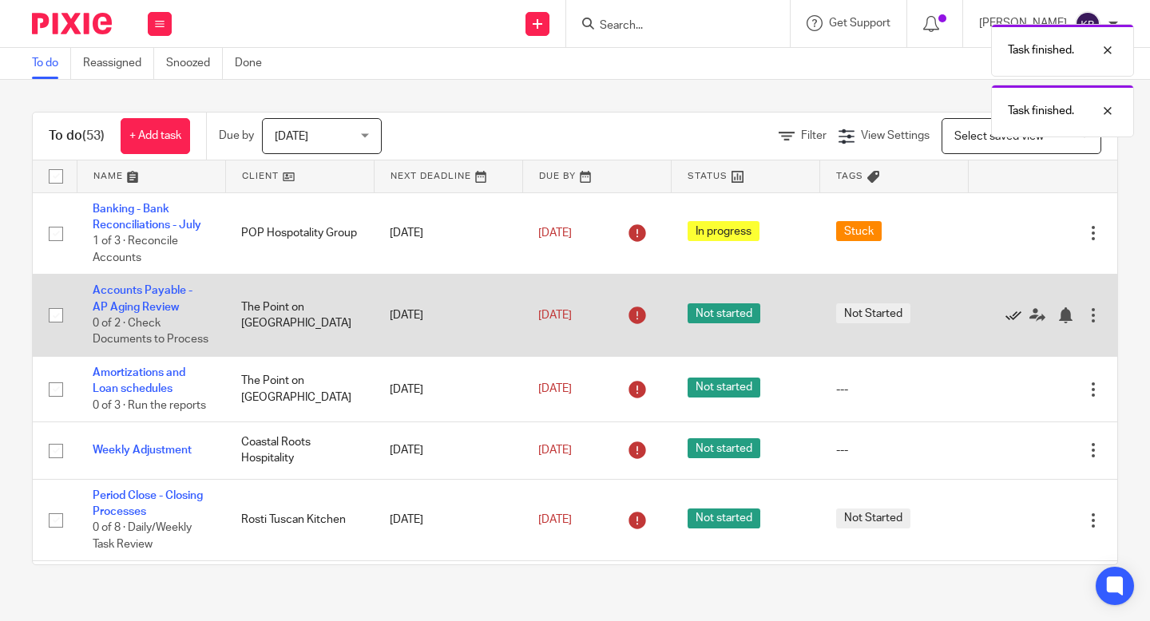
click at [1009, 316] on icon at bounding box center [1013, 315] width 16 height 16
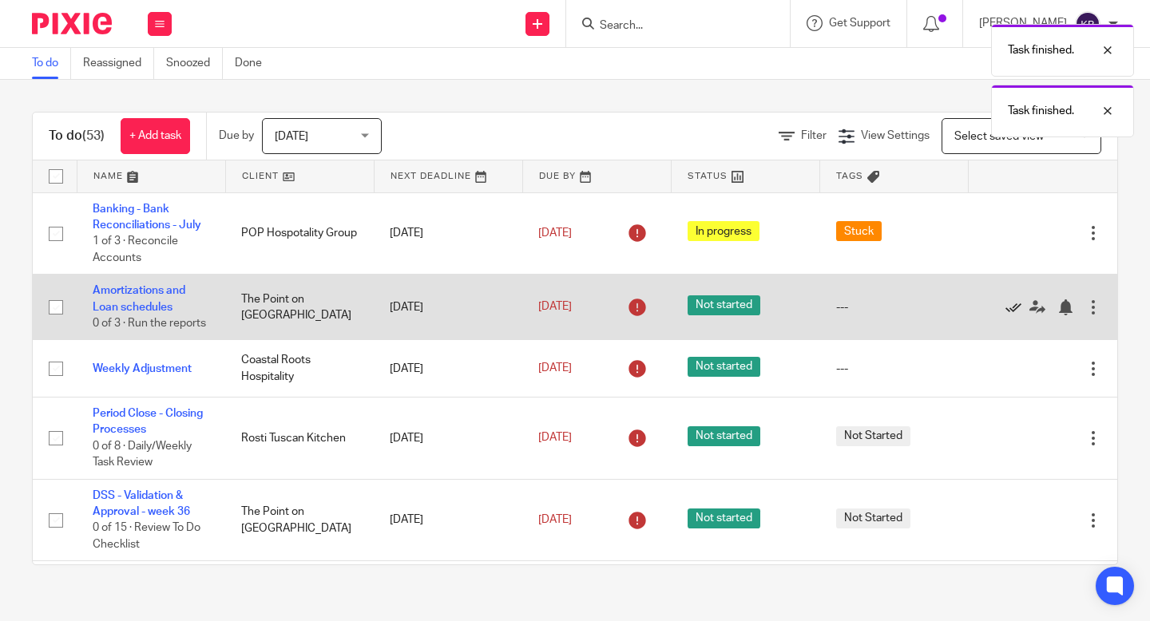
click at [1013, 306] on icon at bounding box center [1013, 307] width 16 height 16
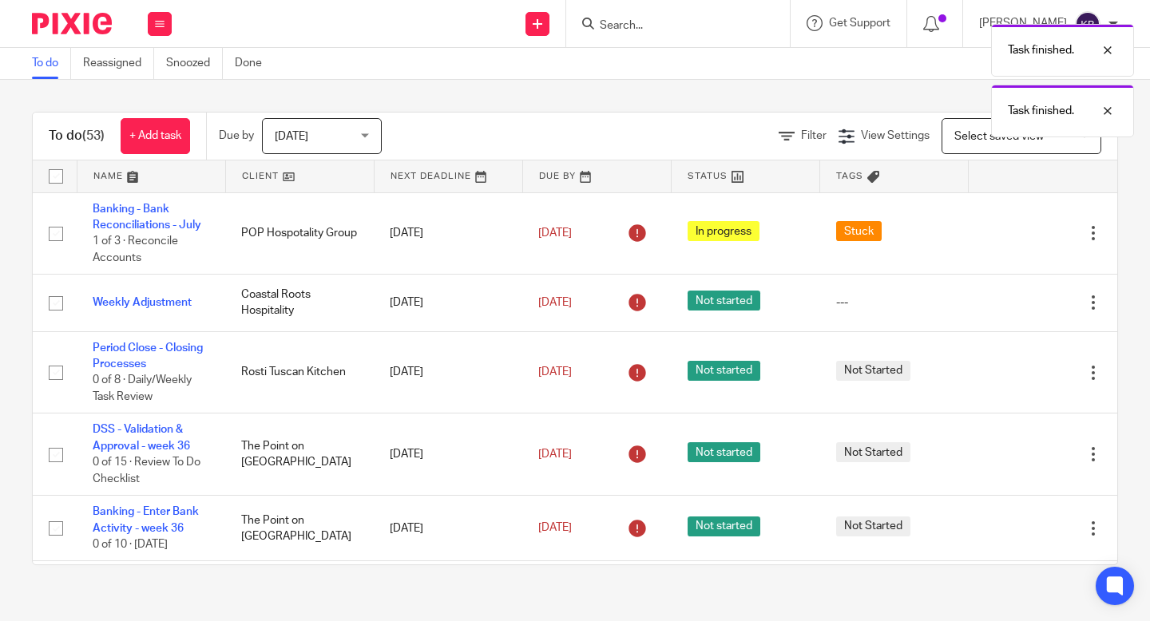
click at [1013, 306] on icon at bounding box center [1013, 303] width 16 height 16
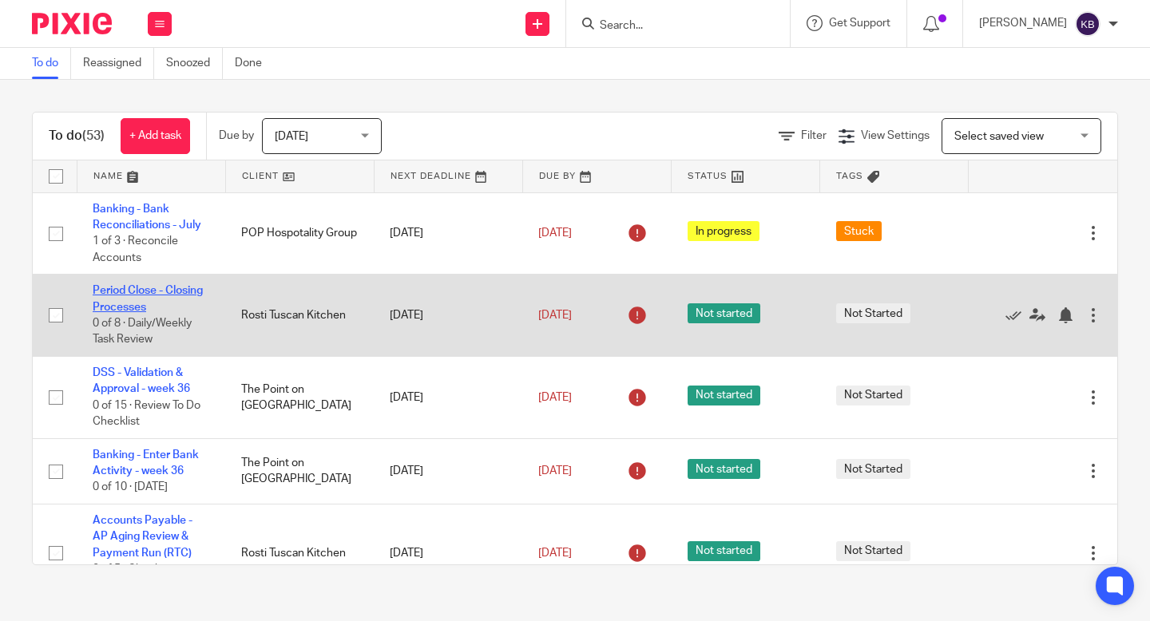
click at [127, 294] on link "Period Close - Closing Processes" at bounding box center [148, 298] width 110 height 27
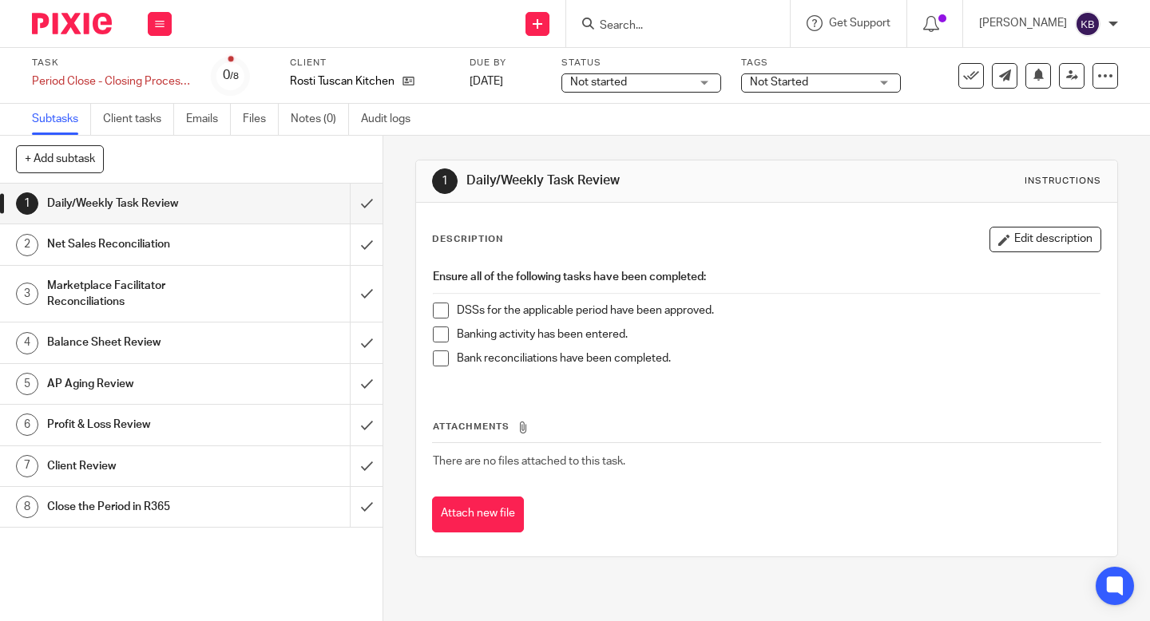
click at [447, 307] on span at bounding box center [441, 311] width 16 height 16
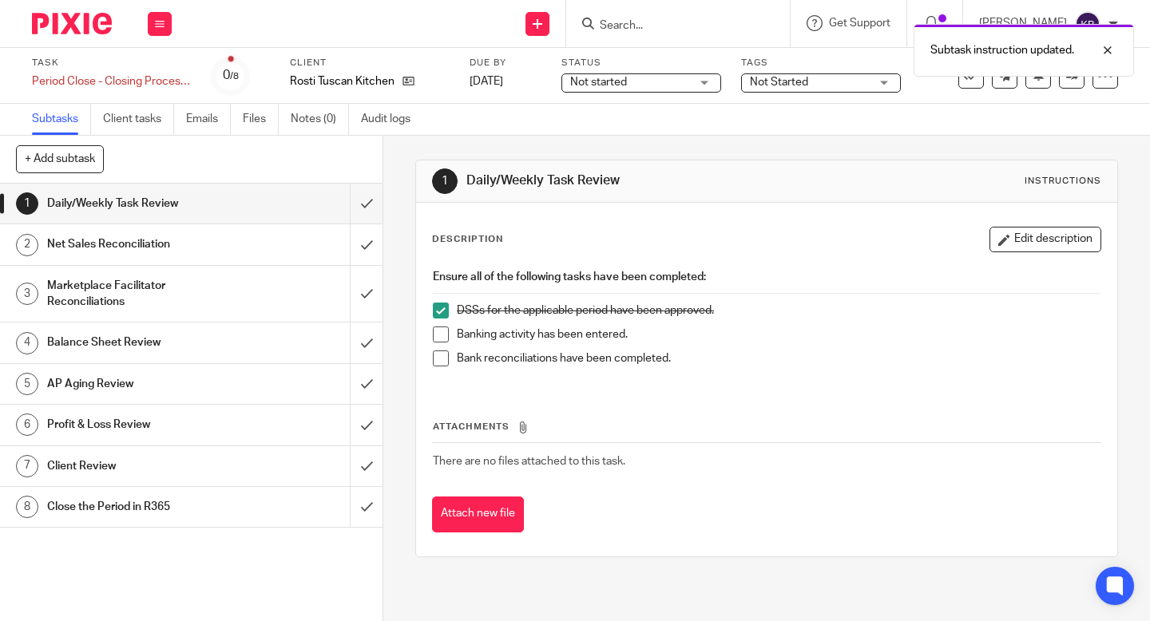
click at [442, 336] on span at bounding box center [441, 335] width 16 height 16
click at [442, 365] on span at bounding box center [441, 359] width 16 height 16
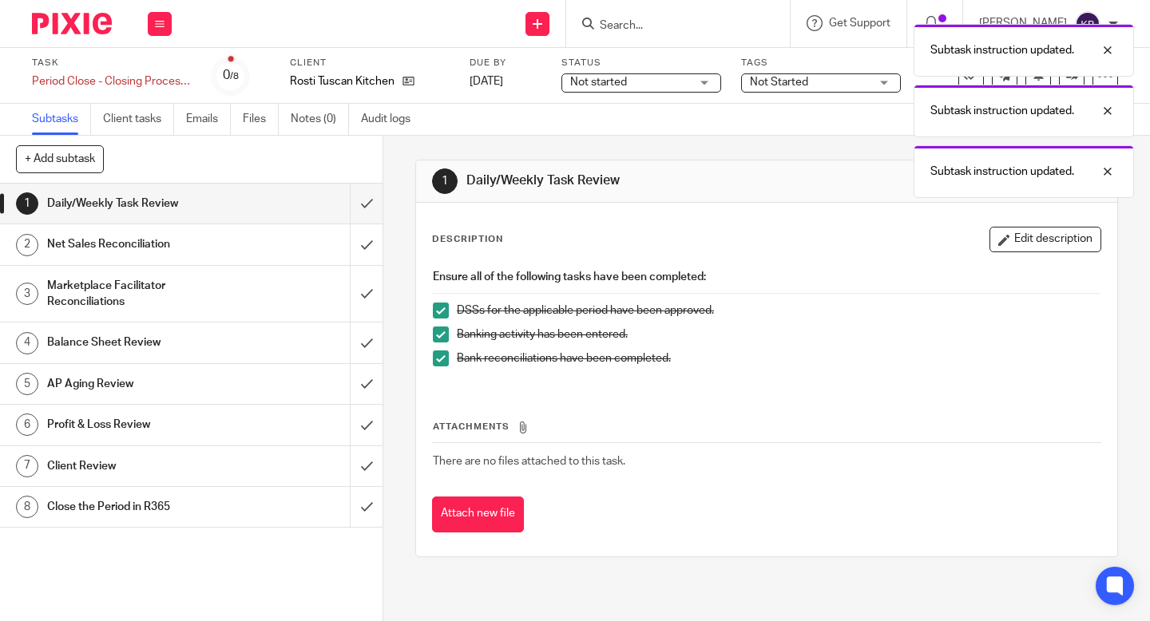
click at [271, 244] on div "Net Sales Reconciliation" at bounding box center [190, 244] width 287 height 24
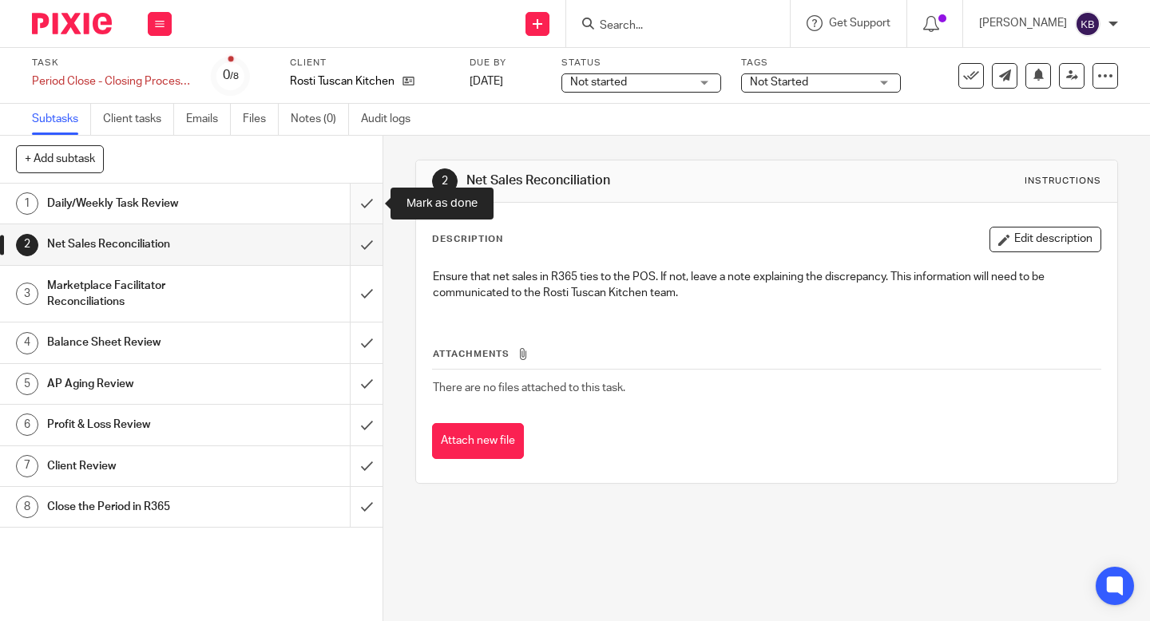
click at [360, 205] on input "submit" at bounding box center [191, 204] width 383 height 40
